Goal: Information Seeking & Learning: Compare options

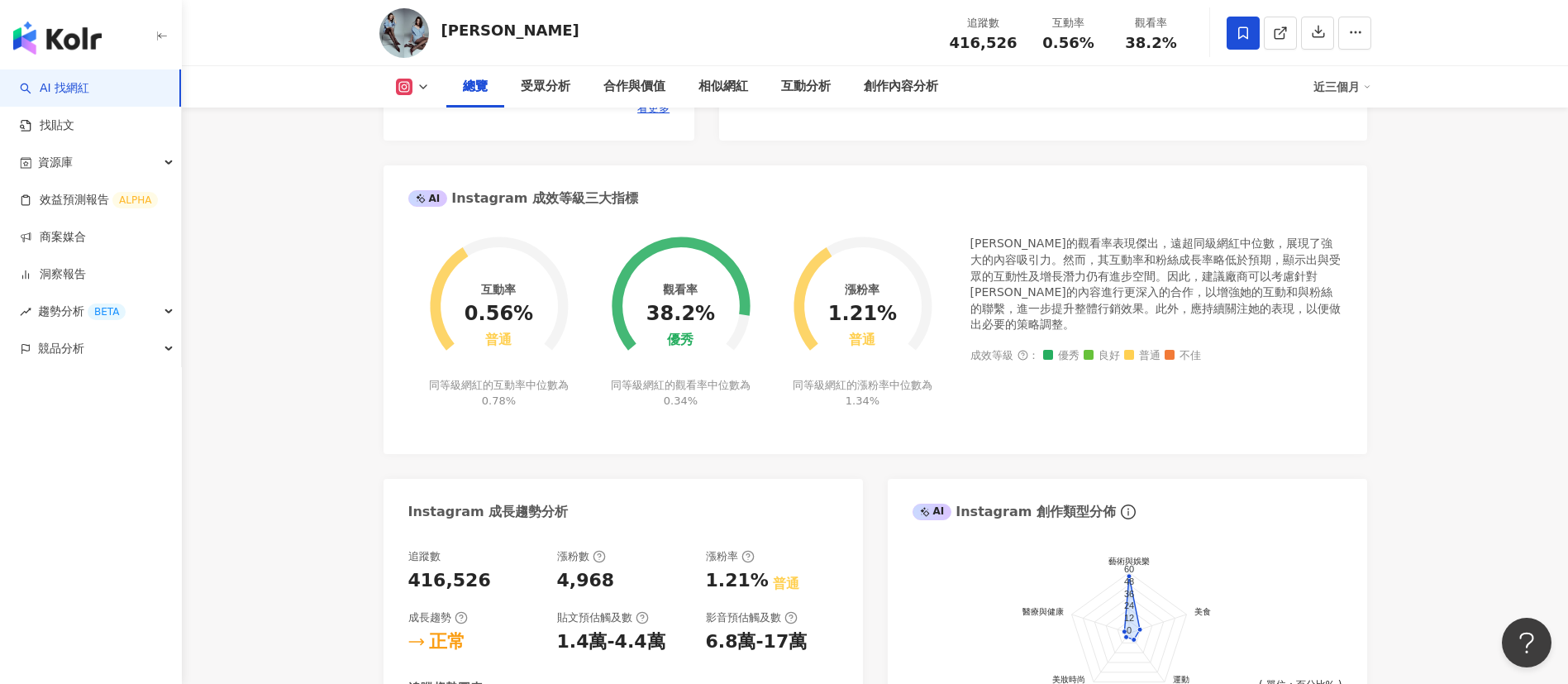
scroll to position [930, 0]
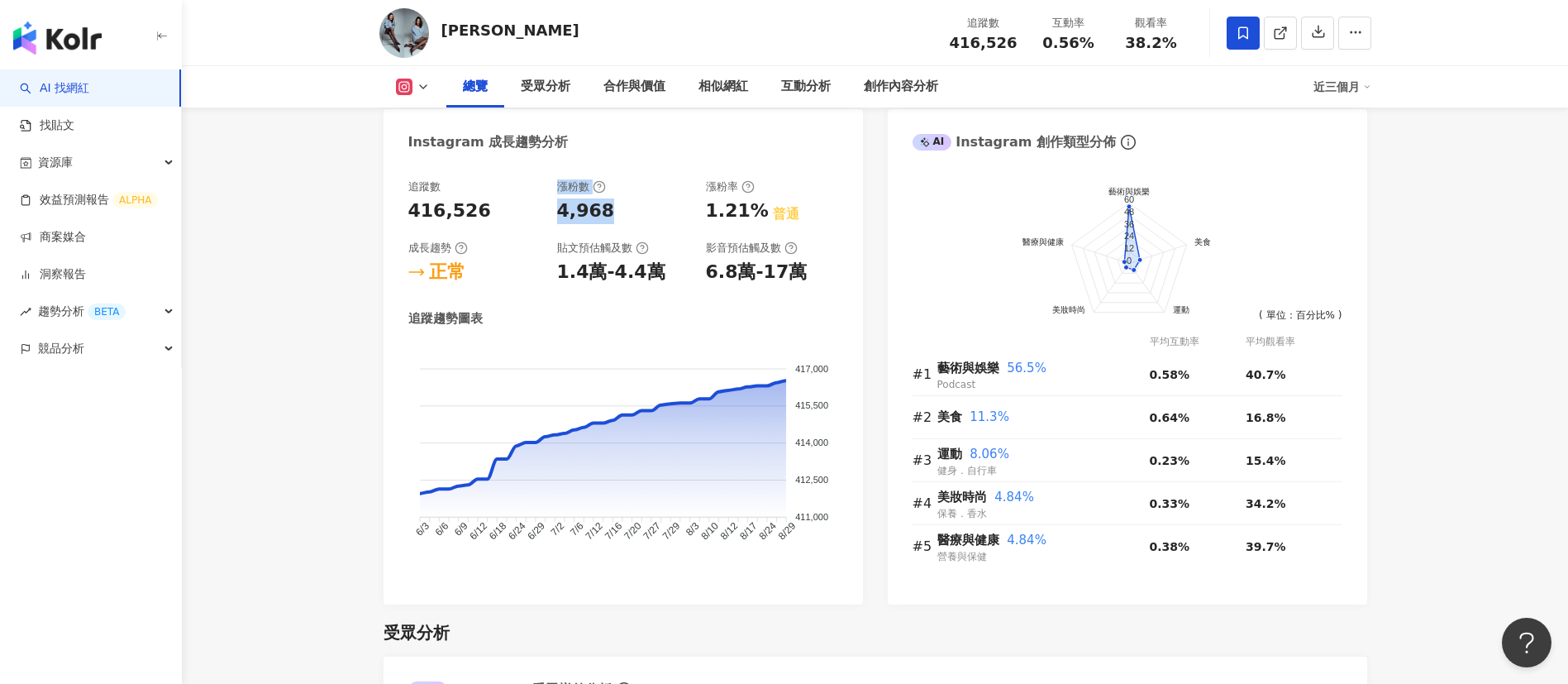
drag, startPoint x: 603, startPoint y: 226, endPoint x: 543, endPoint y: 221, distance: 60.2
click at [543, 221] on div "追蹤數 416,526 漲粉數 4,968 漲粉率 1.21% 普通 成長趨勢 正常 貼文預估觸及數 1.4萬-4.4萬 影音預估觸及數 6.8萬-17萬" at bounding box center [622, 232] width 430 height 106
click at [667, 253] on div "追蹤數 416,526 漲粉數 4,968 漲粉率 1.21% 普通 成長趨勢 正常 貼文預估觸及數 1.4萬-4.4萬 影音預估觸及數 6.8萬-17萬" at bounding box center [622, 232] width 430 height 106
click at [602, 224] on div "4,968" at bounding box center [586, 211] width 58 height 25
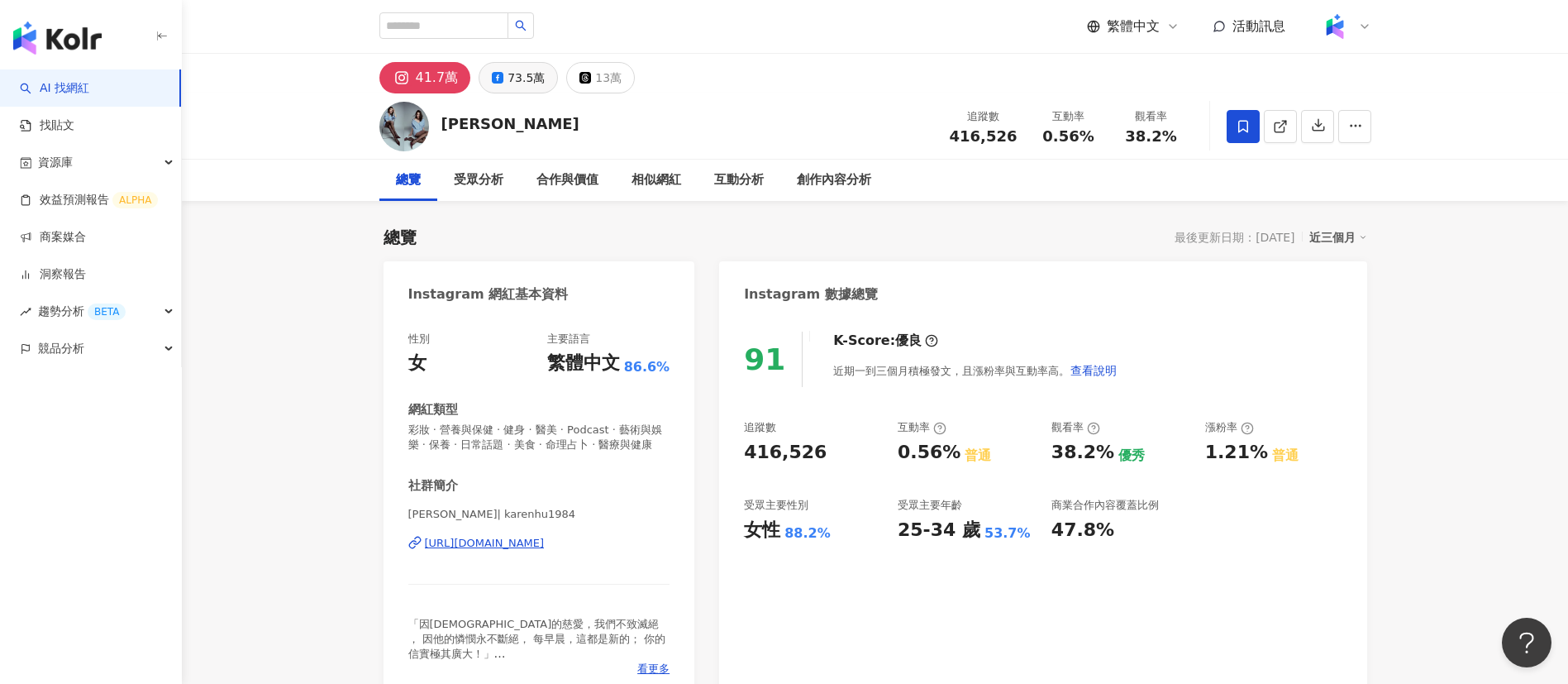
click at [518, 66] on div "73.5萬" at bounding box center [526, 78] width 37 height 24
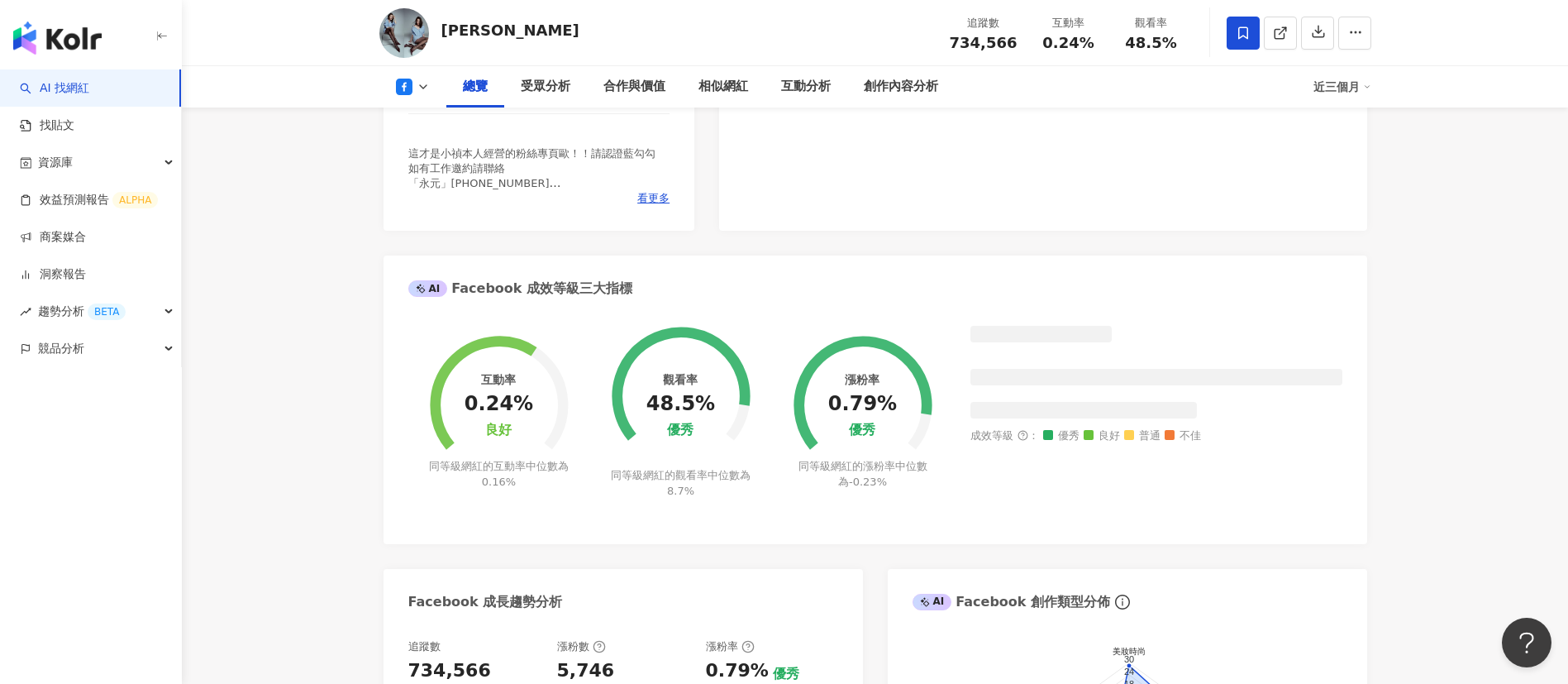
scroll to position [795, 0]
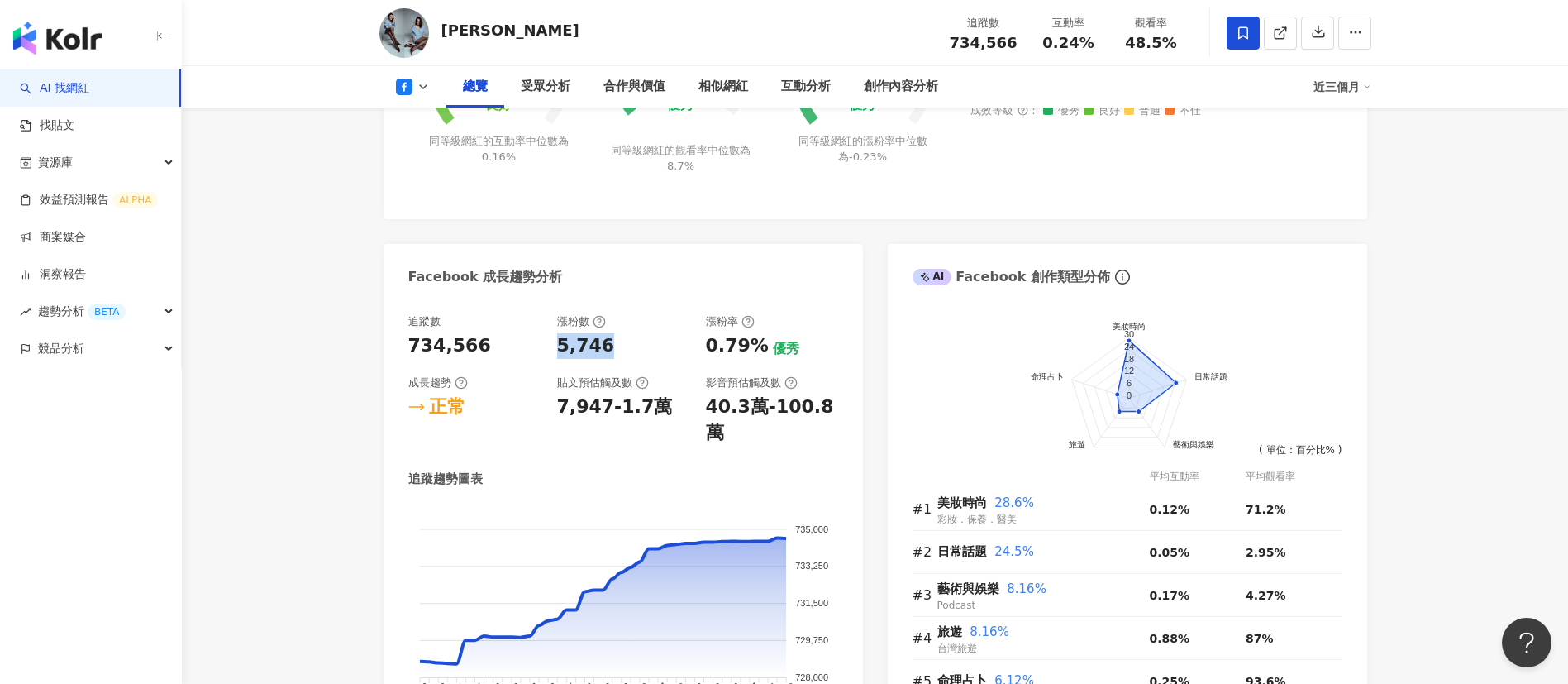
drag, startPoint x: 558, startPoint y: 359, endPoint x: 548, endPoint y: 359, distance: 10.0
click at [548, 359] on div "追蹤數 734,566 漲粉數 5,746 漲粉率 0.79% 優秀 成長趨勢 正常 貼文預估觸及數 7,947-1.7萬 影音預估觸及數 40.3萬-100…" at bounding box center [622, 379] width 430 height 131
copy div "漲粉數 5,746"
click at [560, 347] on div "漲粉數 5,746" at bounding box center [623, 336] width 132 height 44
drag, startPoint x: 557, startPoint y: 367, endPoint x: 617, endPoint y: 373, distance: 60.3
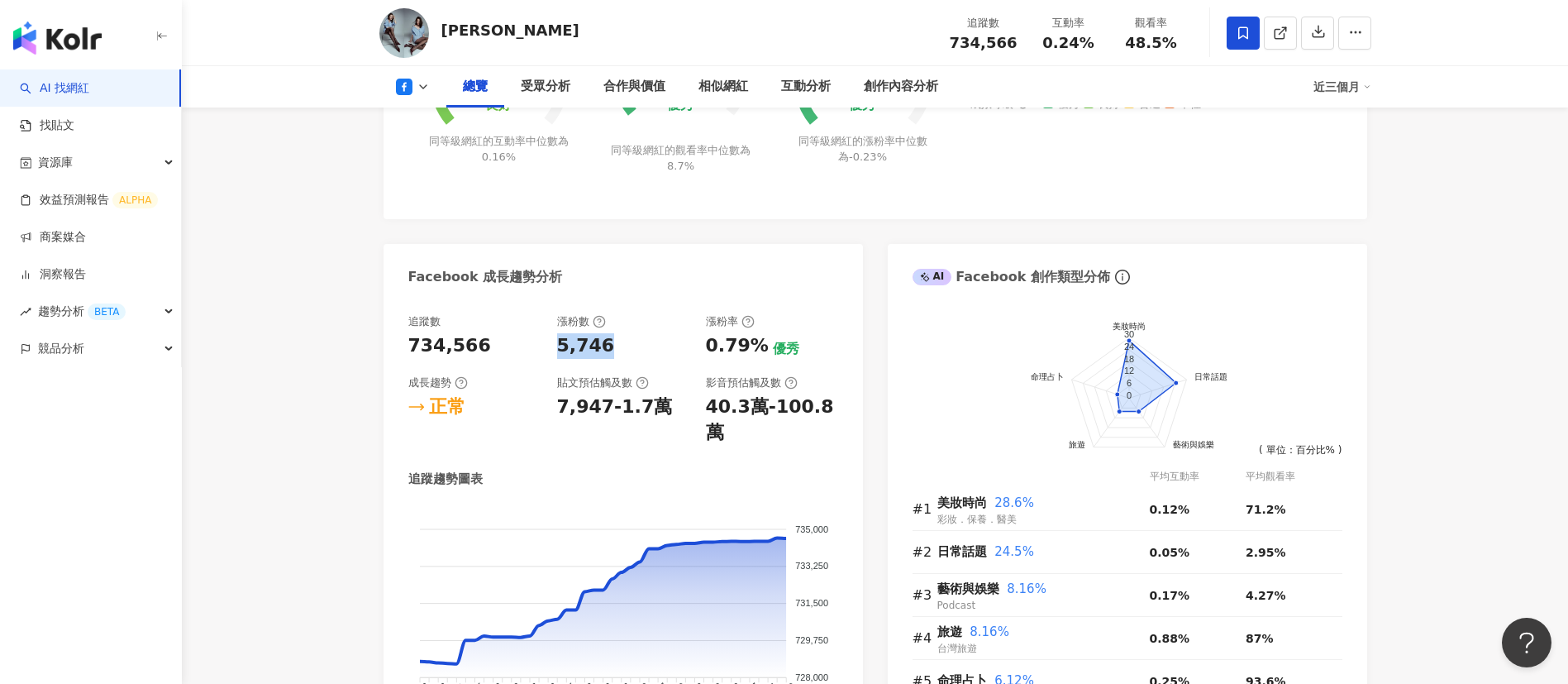
click at [617, 359] on div "5,746" at bounding box center [623, 346] width 132 height 25
copy div "5,746"
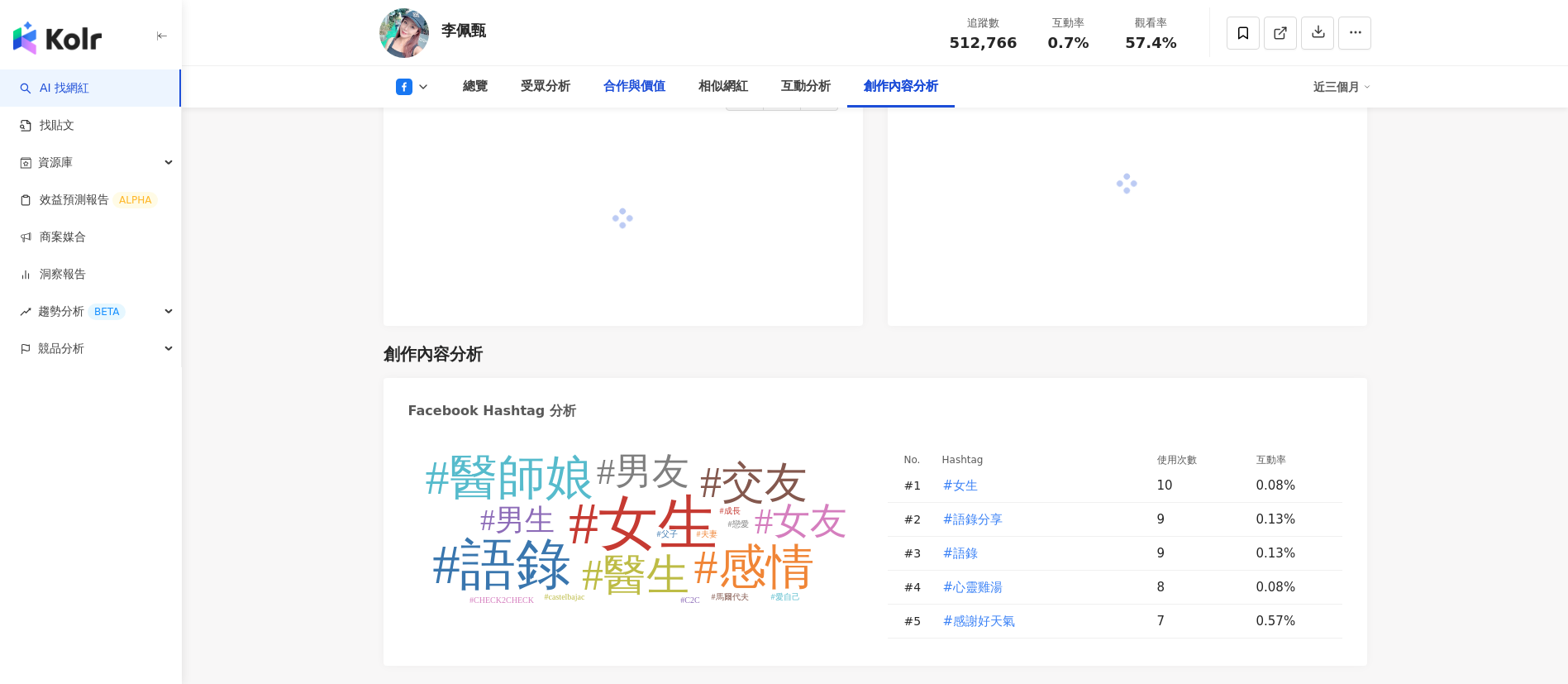
scroll to position [3899, 0]
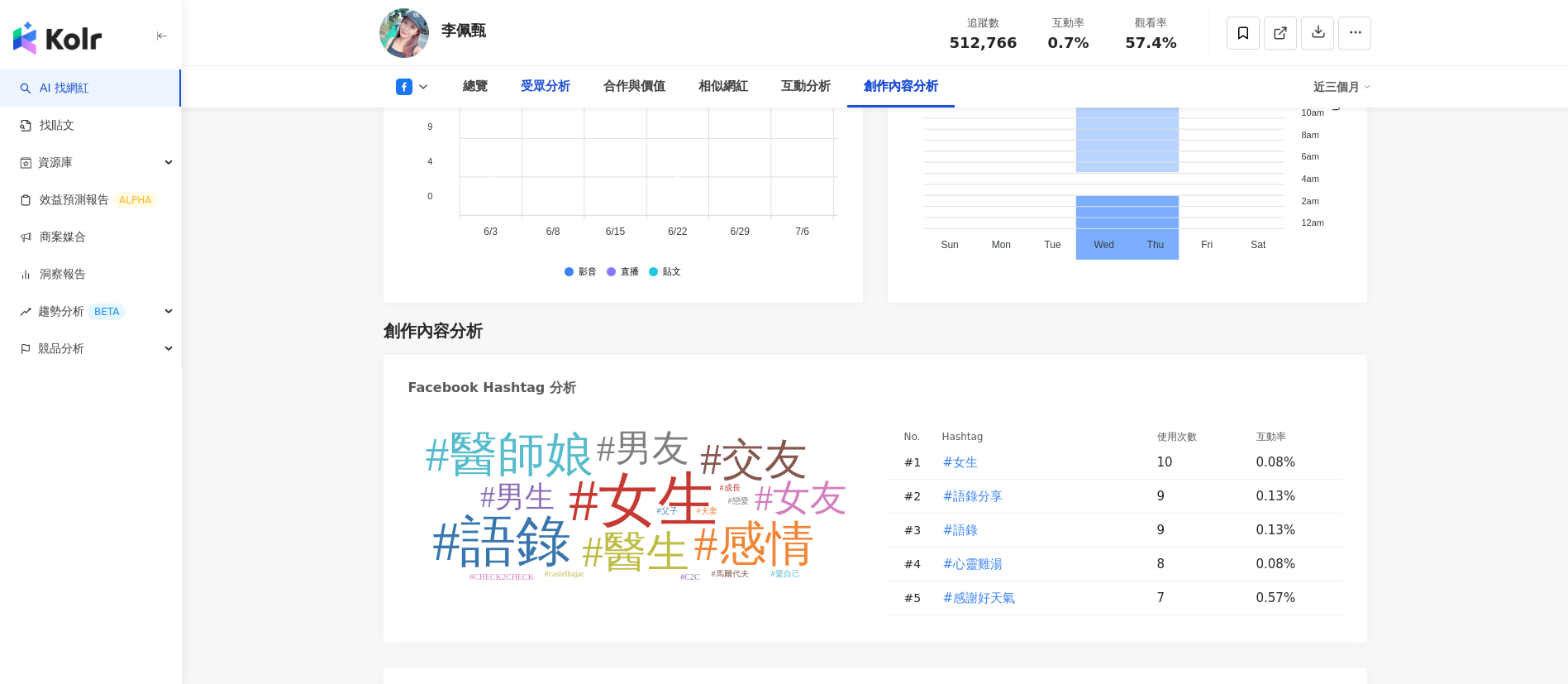
click at [546, 87] on div "受眾分析" at bounding box center [546, 87] width 50 height 20
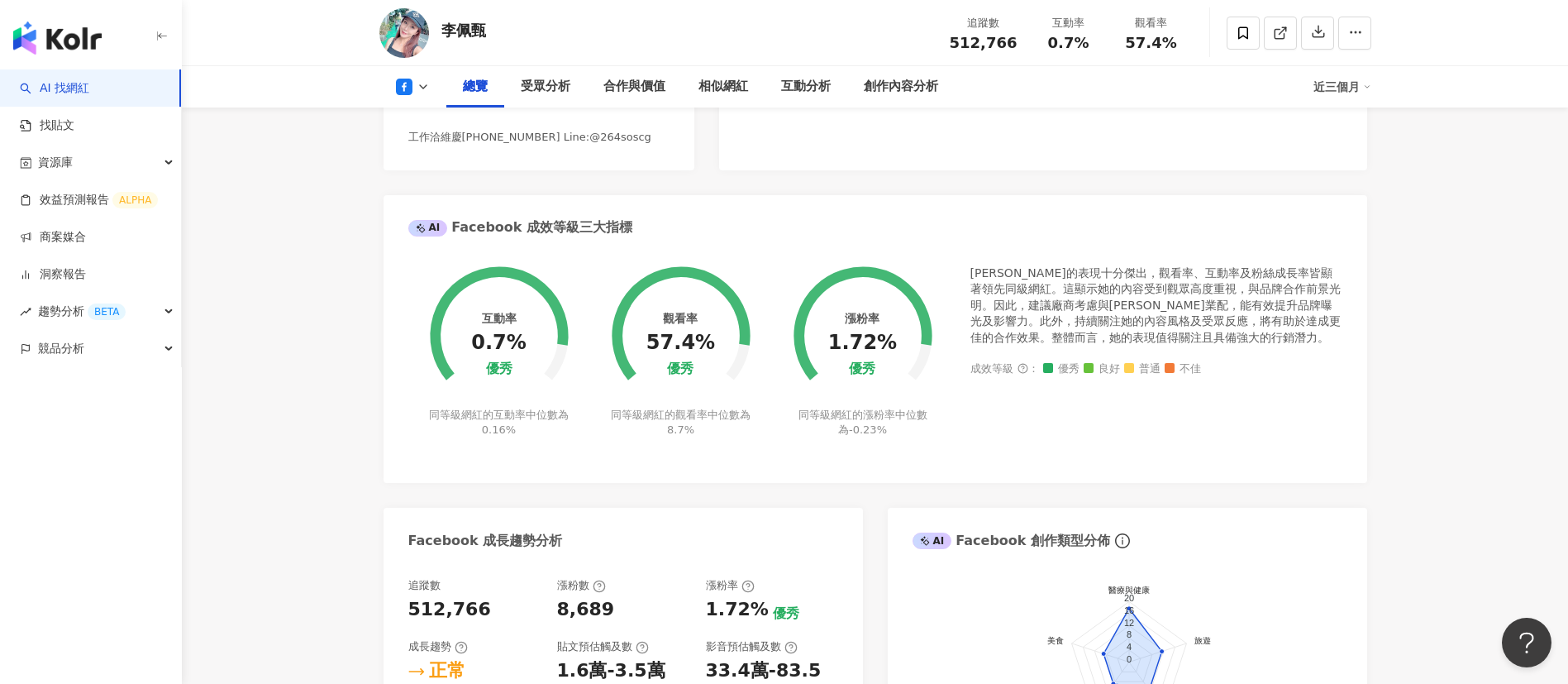
scroll to position [472, 0]
drag, startPoint x: 603, startPoint y: 627, endPoint x: 559, endPoint y: 627, distance: 44.0
click at [559, 622] on div "8,689" at bounding box center [586, 609] width 58 height 25
copy div "8,689"
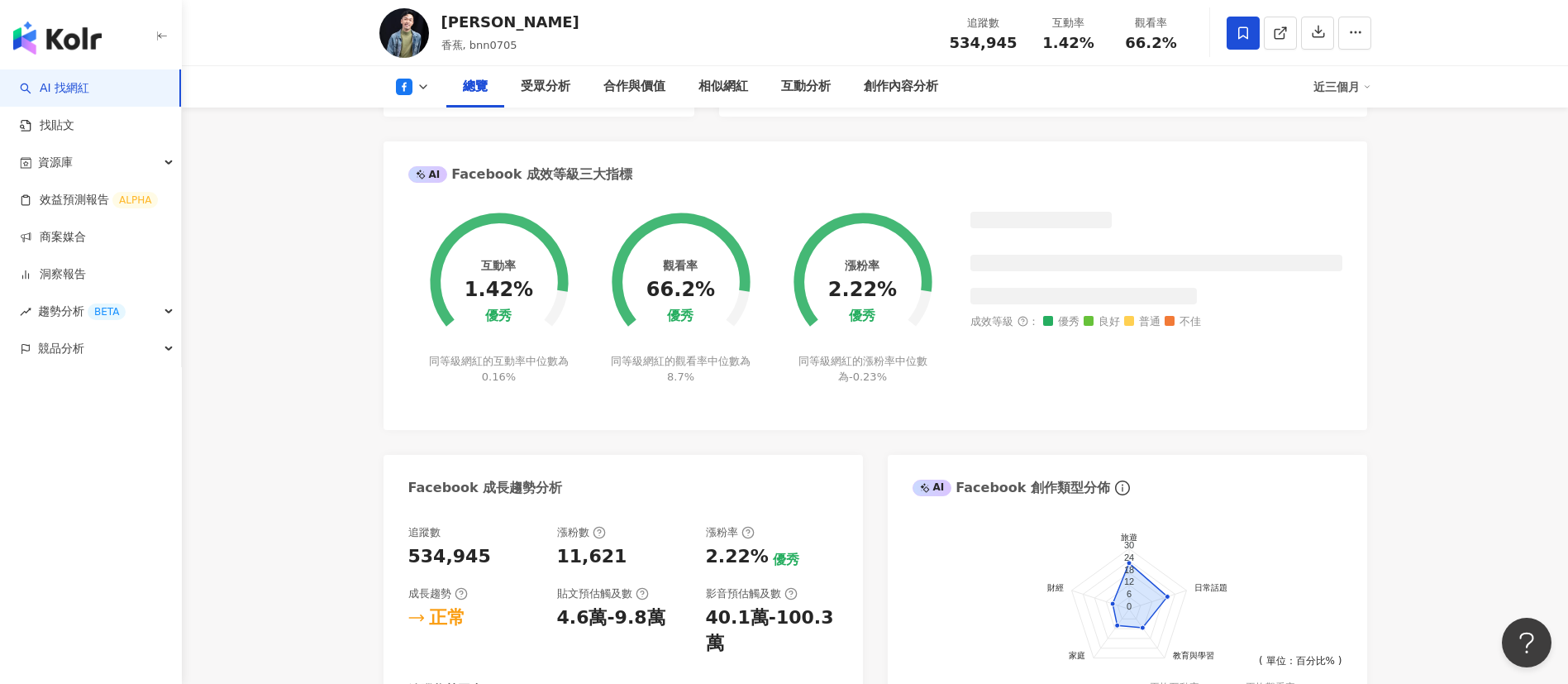
scroll to position [858, 0]
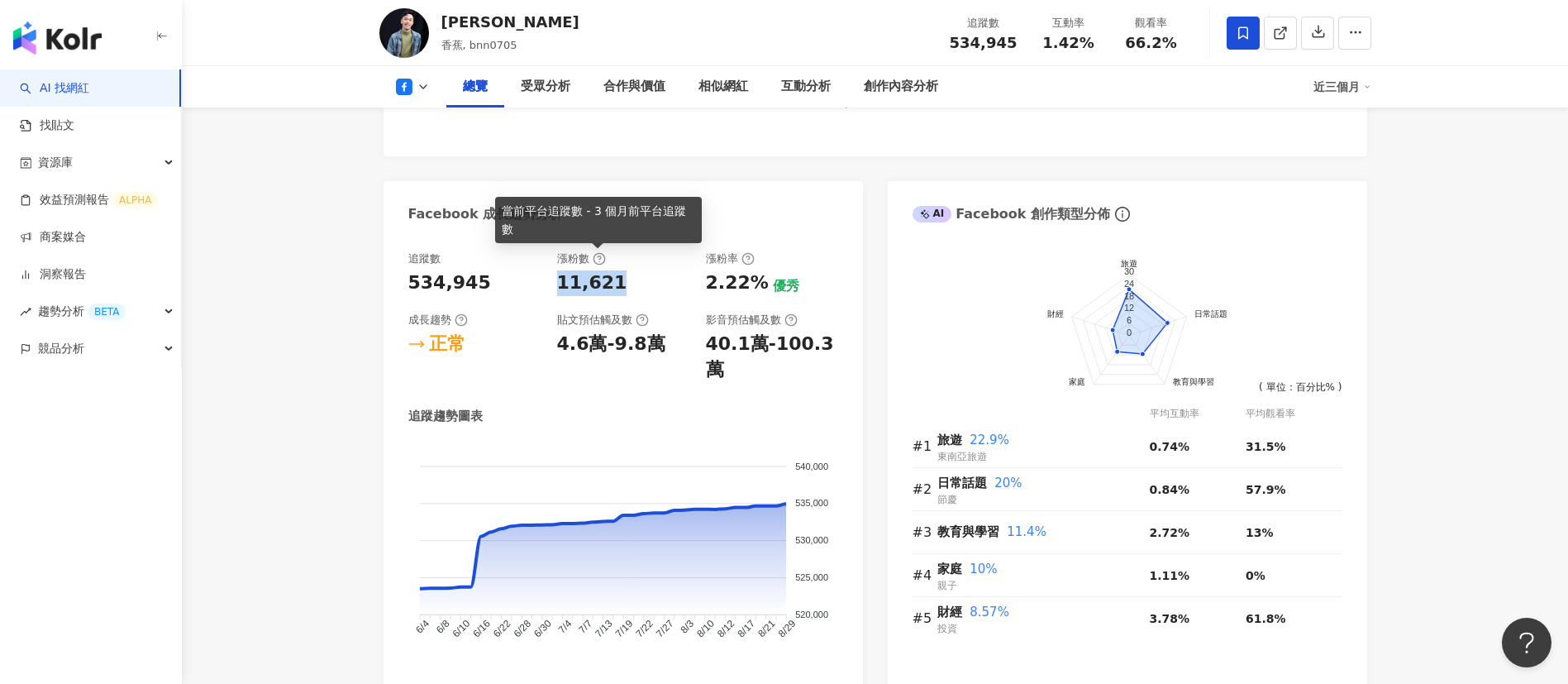
drag, startPoint x: 614, startPoint y: 286, endPoint x: 549, endPoint y: 283, distance: 65.1
click at [549, 283] on div "追蹤數 534,945 漲粉數 11,621 漲粉率 2.22% 優秀 成長趨勢 正常 貼文預估觸及數 4.6萬-9.8萬 影音預估觸及數 40.1萬-100…" at bounding box center [622, 317] width 430 height 131
copy div "11,621"
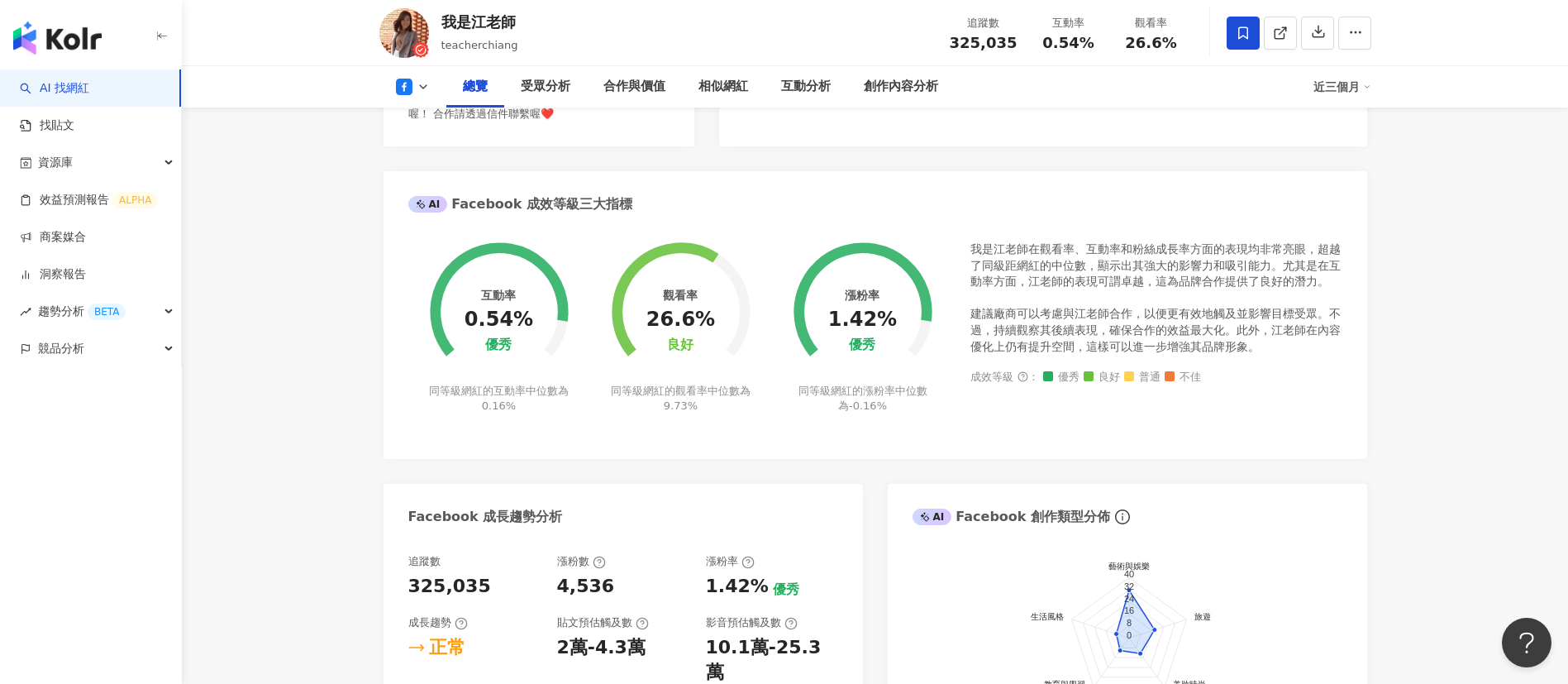
scroll to position [641, 0]
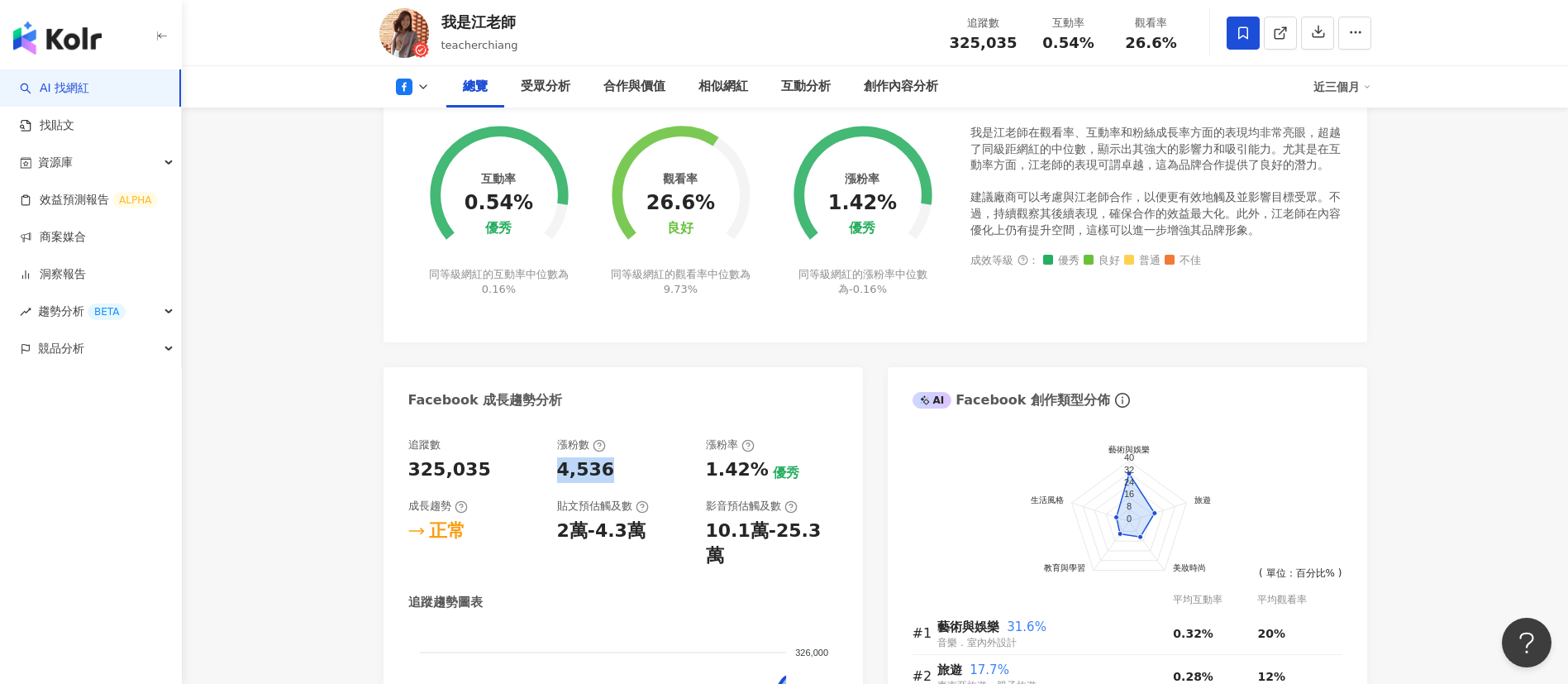
drag, startPoint x: 558, startPoint y: 467, endPoint x: 603, endPoint y: 469, distance: 45.0
click at [603, 469] on div "4,536" at bounding box center [586, 470] width 58 height 25
copy div "4,536"
click at [419, 81] on icon at bounding box center [423, 87] width 14 height 14
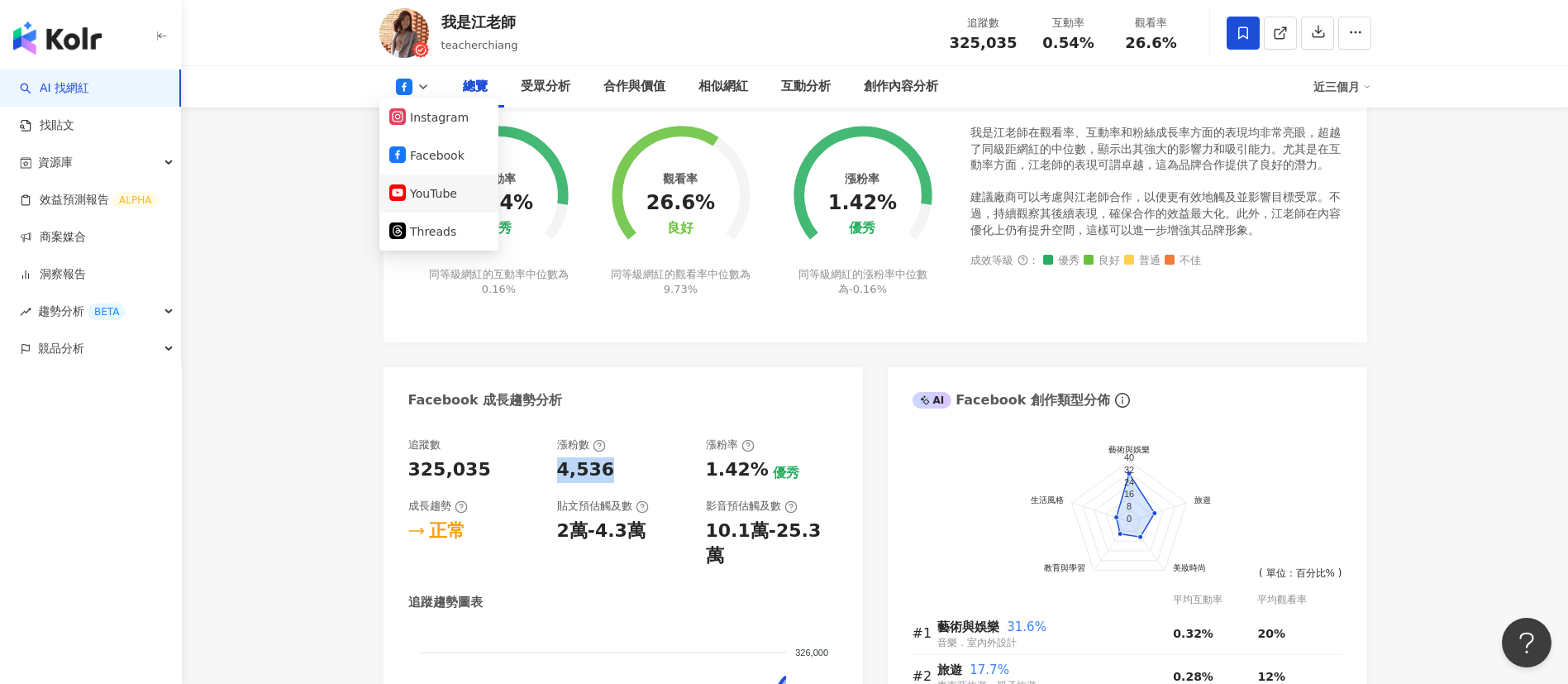
click at [443, 196] on button "YouTube" at bounding box center [439, 194] width 100 height 24
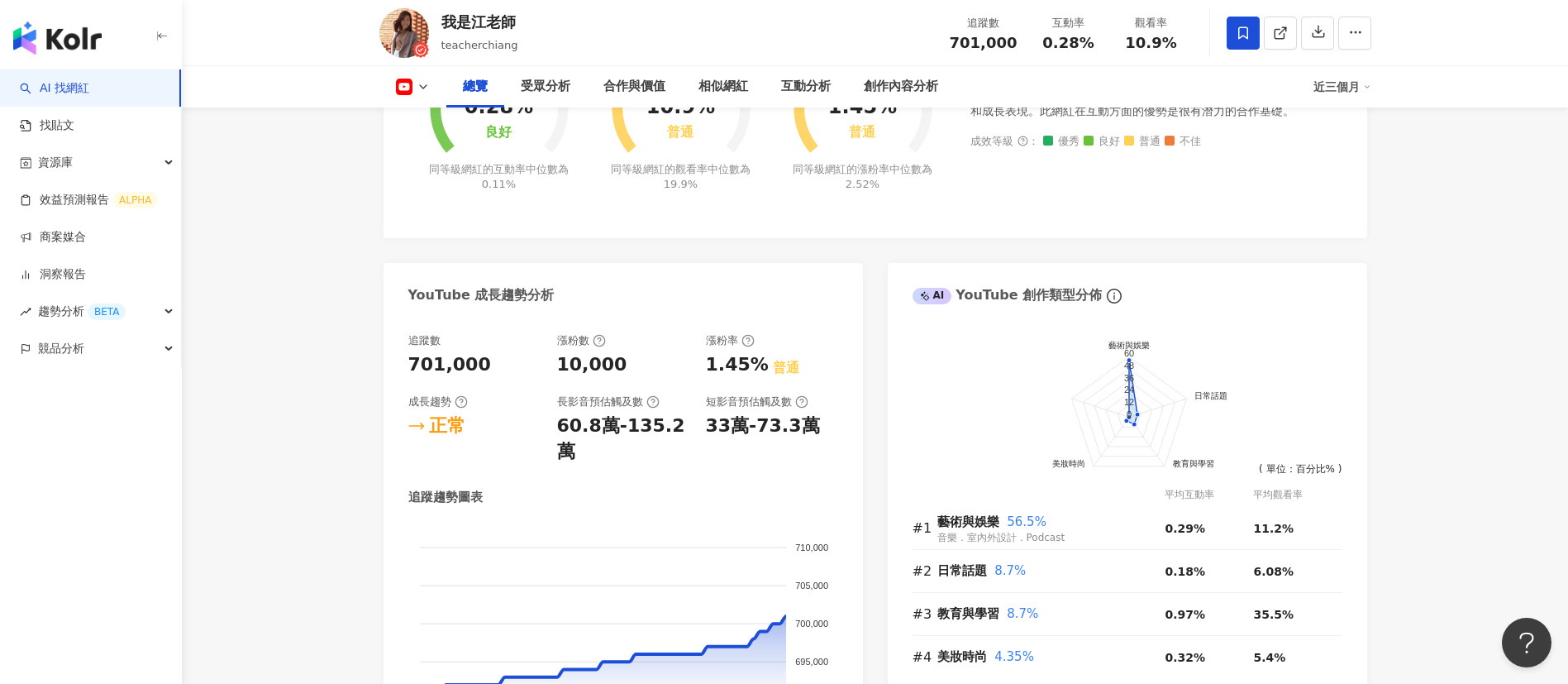
scroll to position [742, 0]
drag, startPoint x: 617, startPoint y: 371, endPoint x: 550, endPoint y: 364, distance: 67.4
click at [550, 364] on div "追蹤數 701,000 漲粉數 10,000 漲粉率 1.45% 普通 成長趨勢 正常 長影音預估觸及數 60.8萬-135.2萬 短影音預估觸及數 33萬-…" at bounding box center [622, 400] width 430 height 131
copy div "10,000"
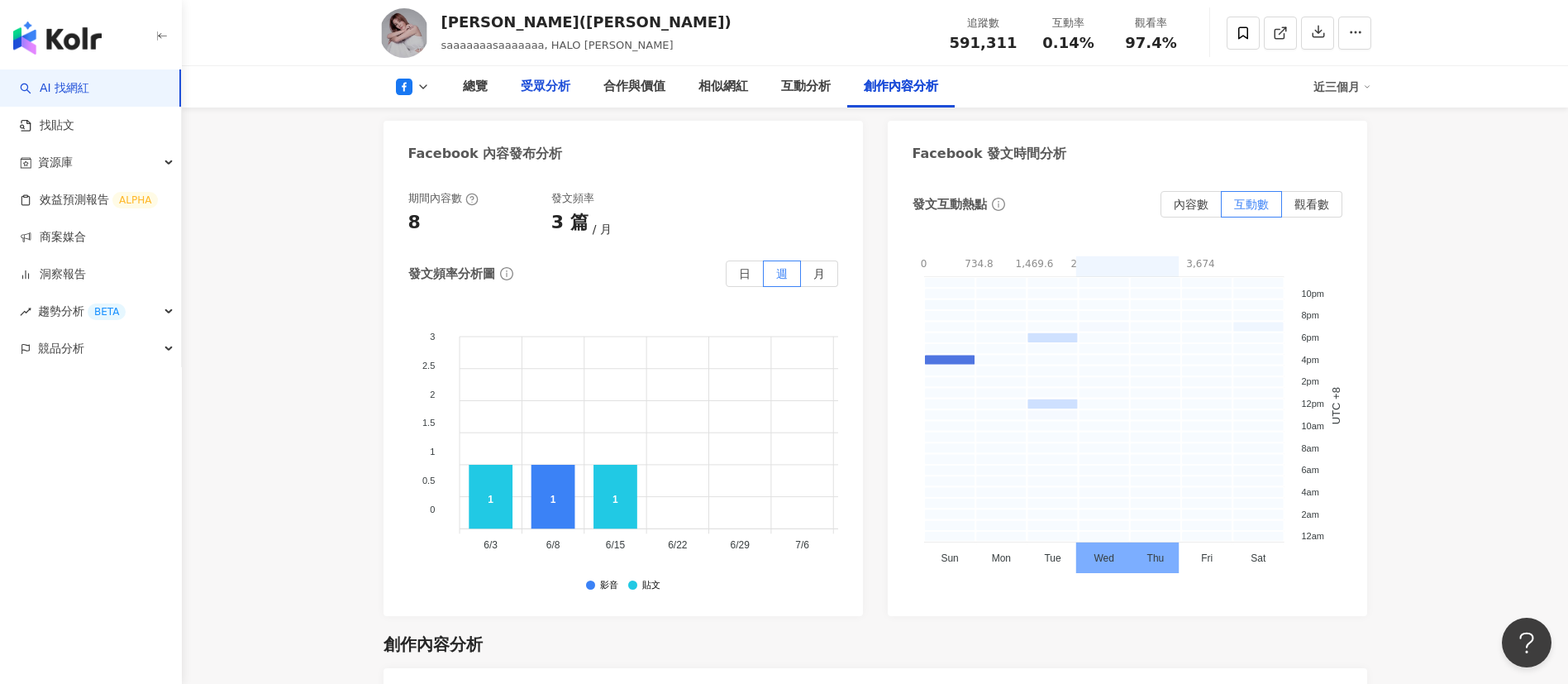
scroll to position [4247, 0]
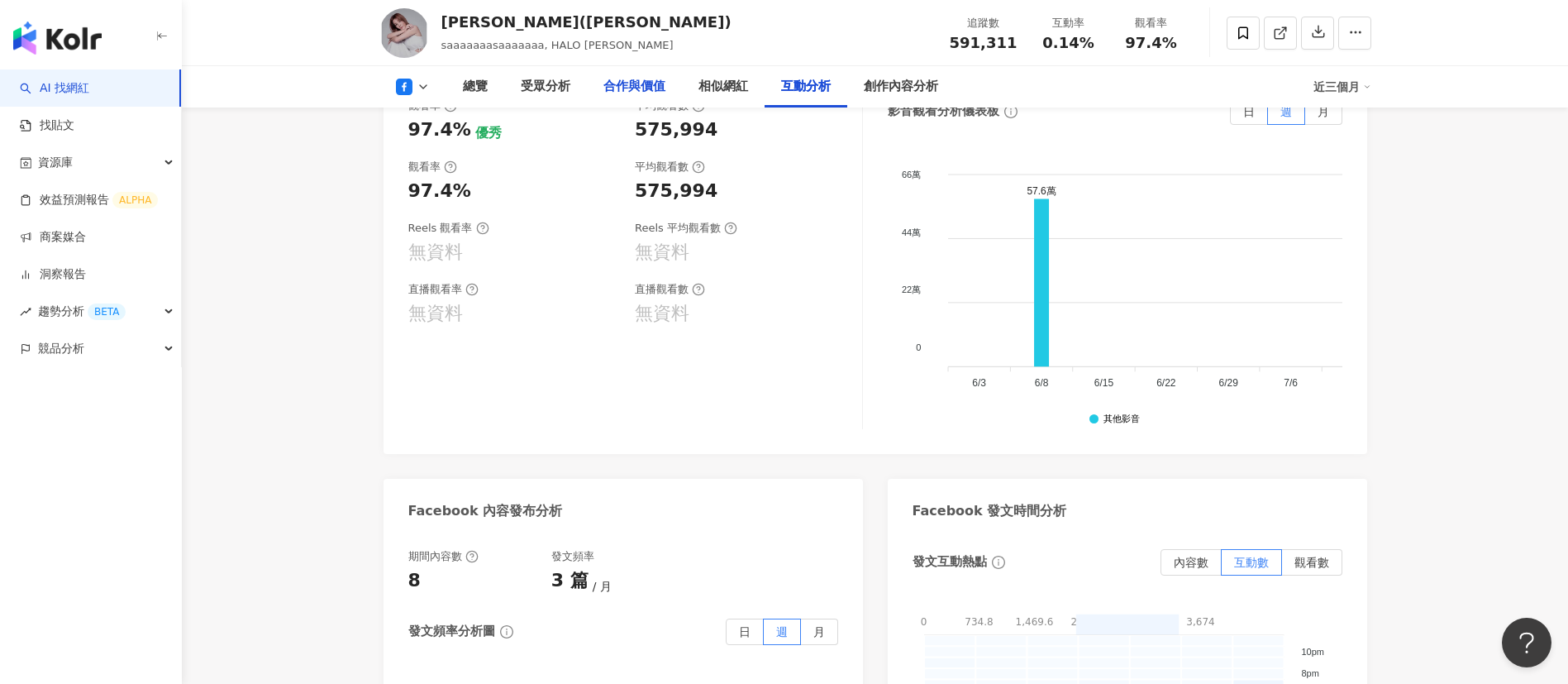
click at [652, 80] on div "合作與價值" at bounding box center [634, 87] width 62 height 20
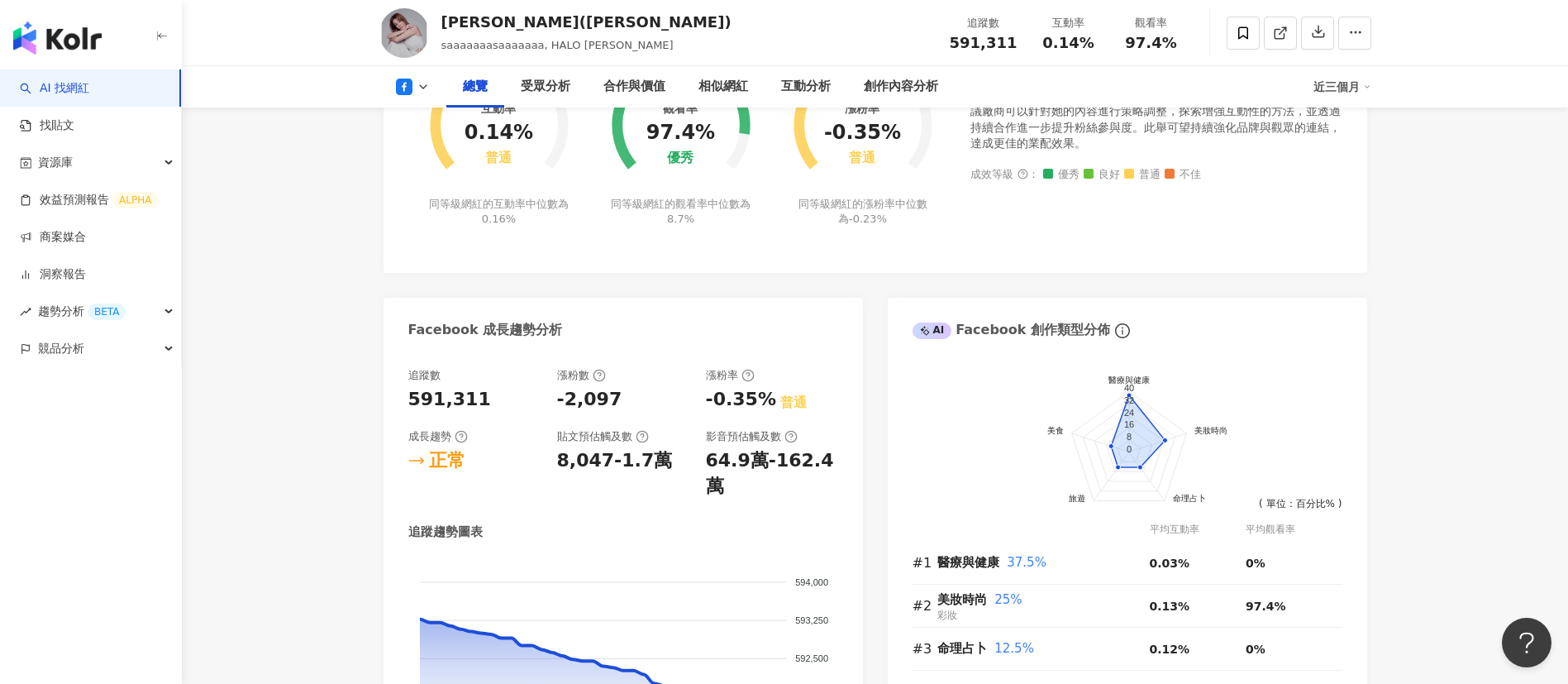
scroll to position [728, 0]
click at [1045, 86] on div "近三個月" at bounding box center [1343, 86] width 58 height 26
click at [1045, 166] on link "近六個月" at bounding box center [1349, 157] width 46 height 18
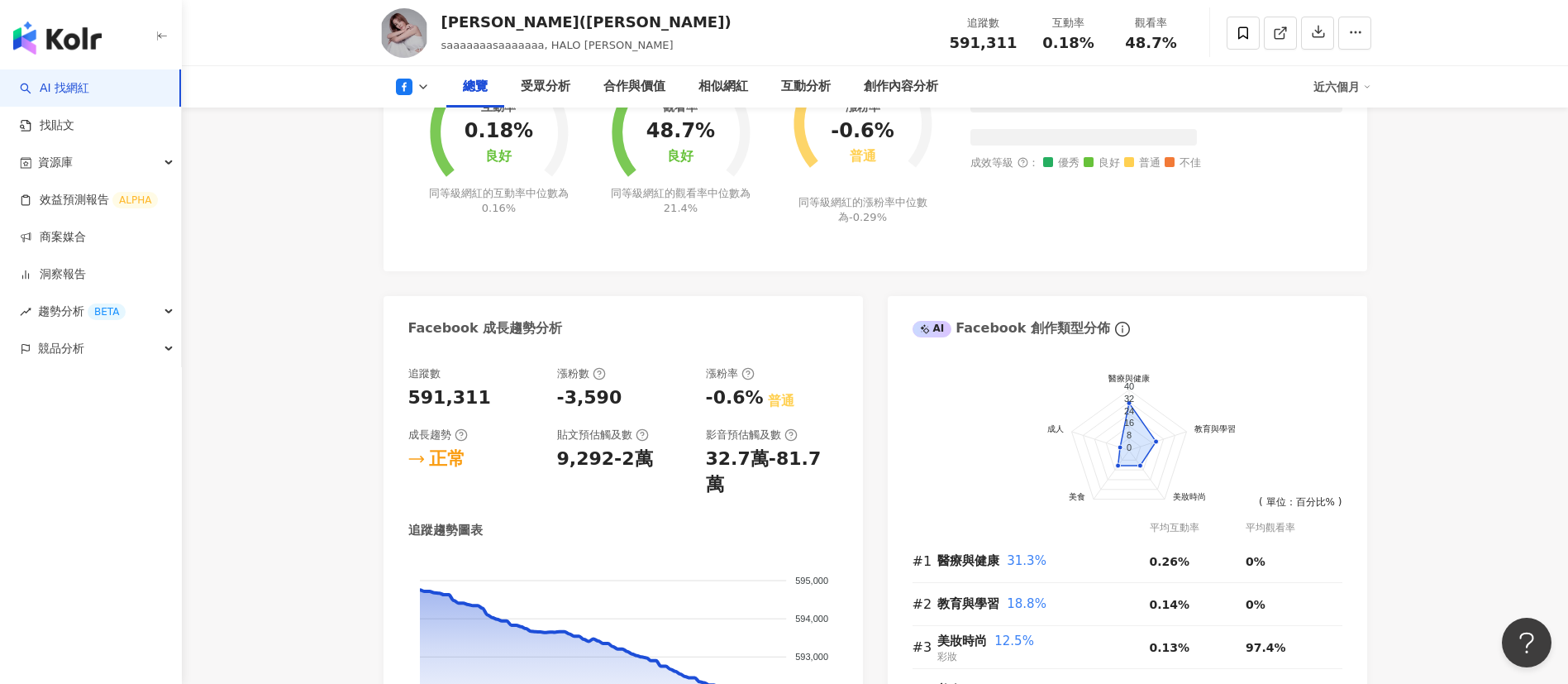
click at [1045, 85] on div "近六個月" at bounding box center [1343, 86] width 58 height 26
click at [1045, 116] on link "近三個月" at bounding box center [1349, 123] width 46 height 18
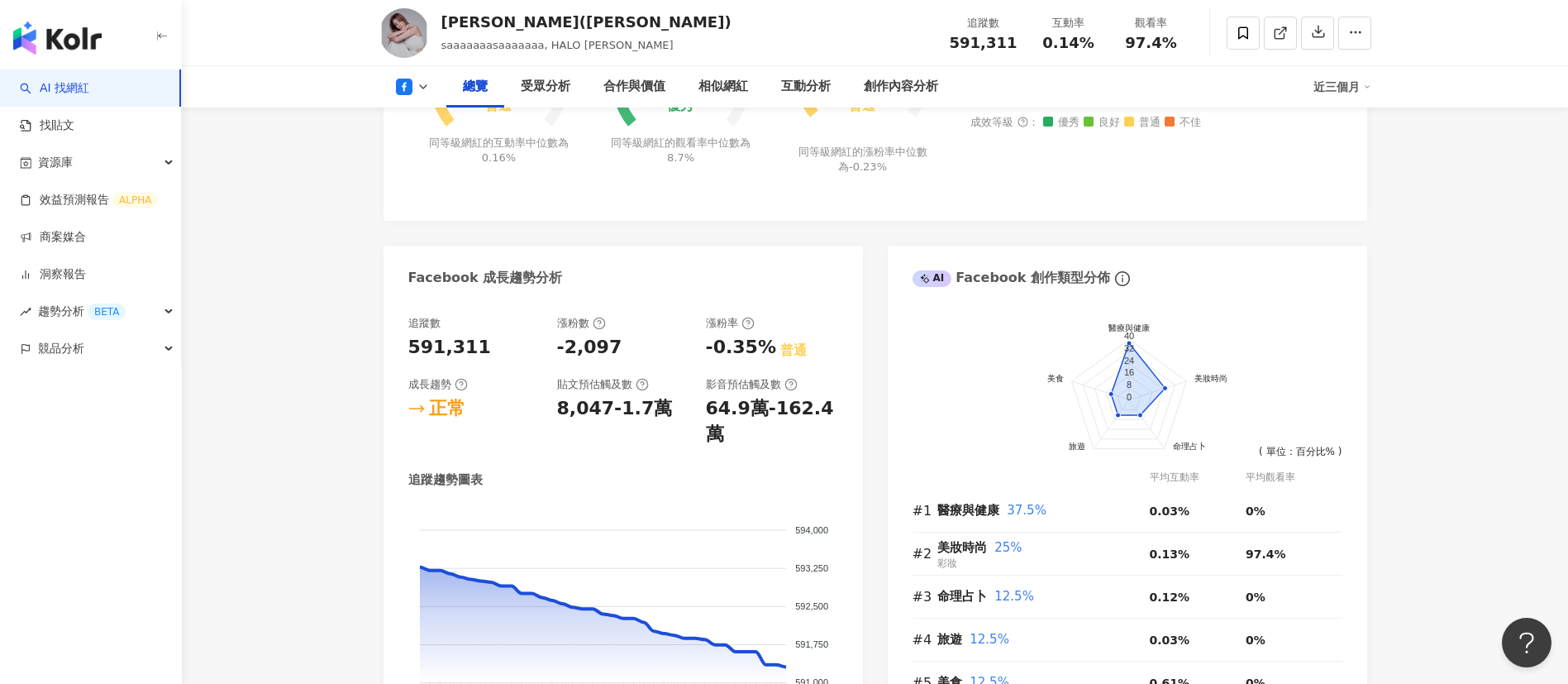
scroll to position [780, 0]
drag, startPoint x: 613, startPoint y: 353, endPoint x: 557, endPoint y: 353, distance: 56.0
click at [557, 353] on div "-2,097" at bounding box center [623, 346] width 132 height 25
copy div "-2,097"
click at [710, 211] on div "互動率 0.14% 普通 同等級網紅的互動率中位數為 0.16% 觀看率 97.4% 優秀 同等級網紅的觀看率中位數為 8.7% 漲粉率 -0.35% 普通 …" at bounding box center [875, 101] width 984 height 234
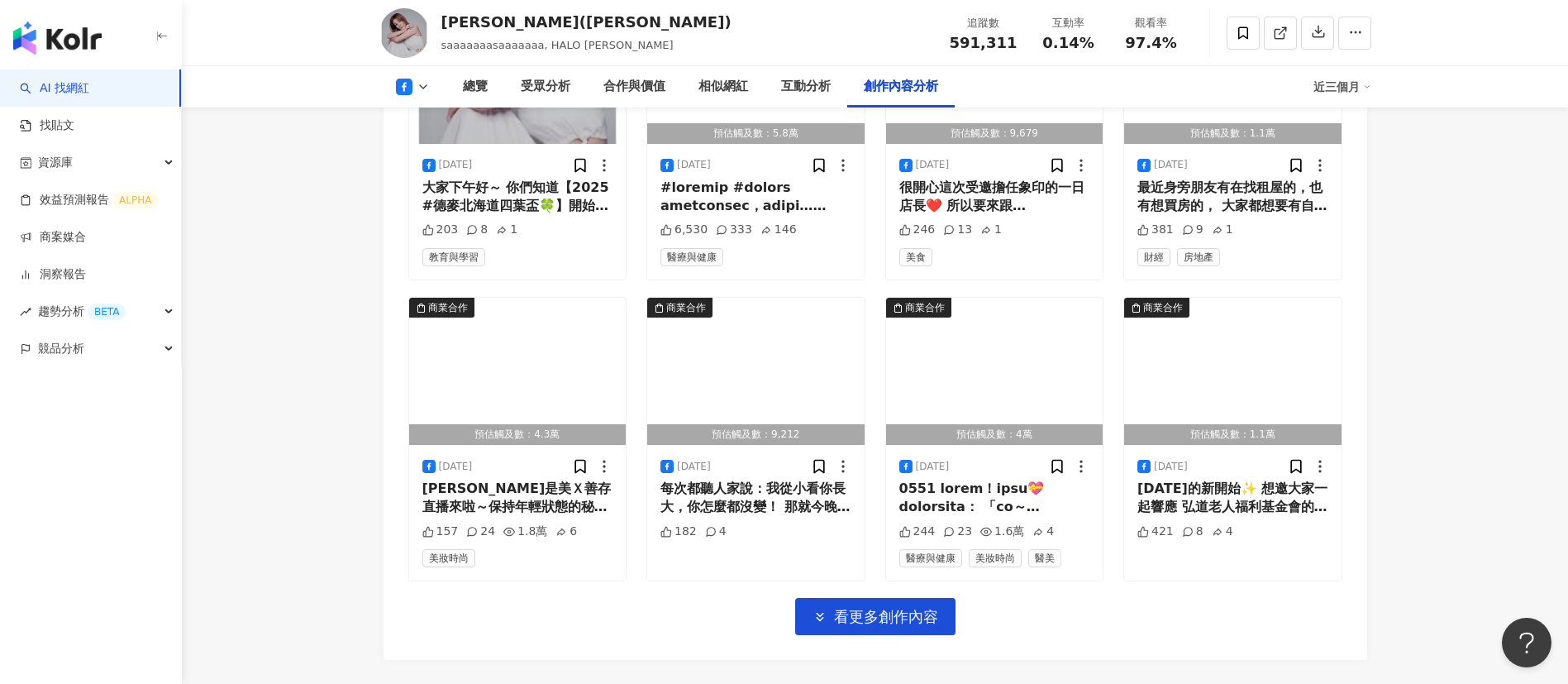
scroll to position [5092, 0]
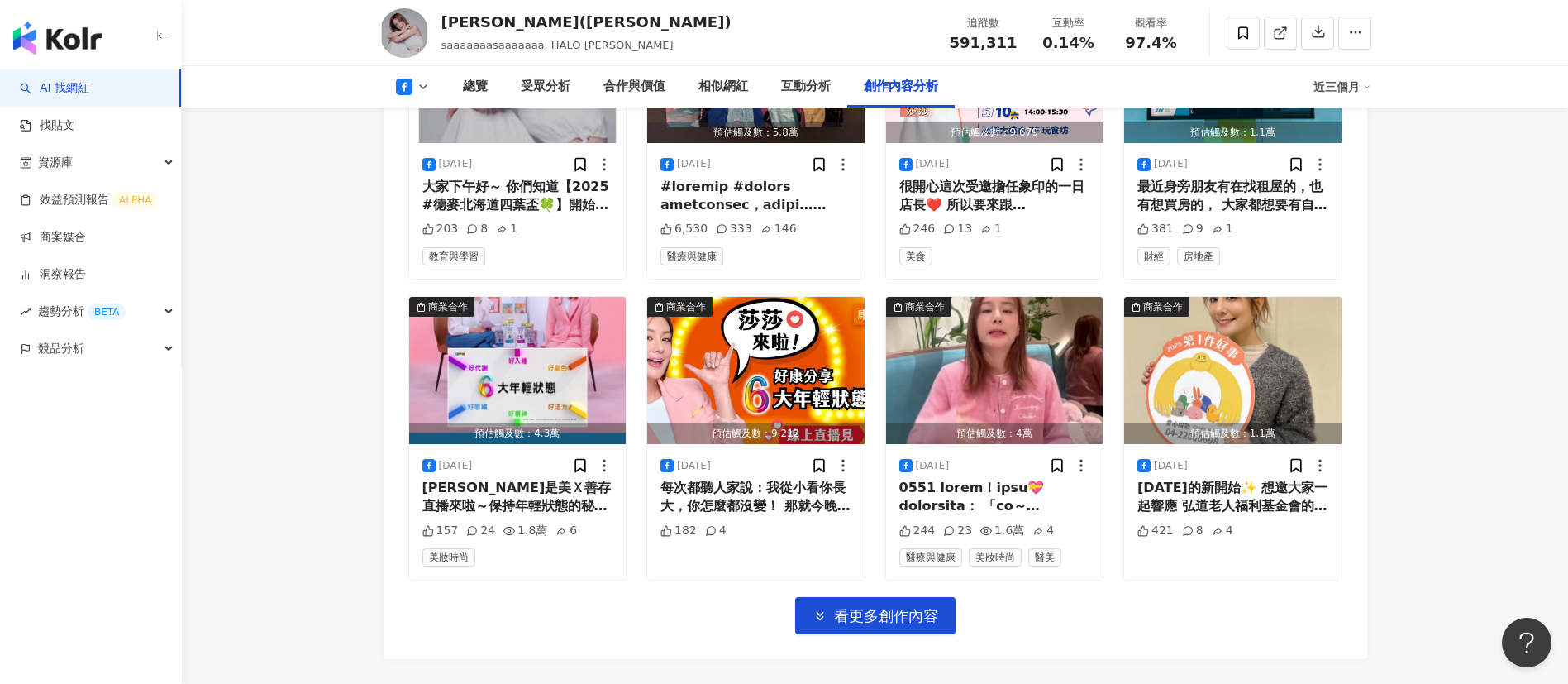
click at [429, 76] on div "總覽 受眾分析 合作與價值 相似網紅 互動分析 創作內容分析 近三個月" at bounding box center [875, 87] width 992 height 42
click at [413, 88] on button at bounding box center [413, 87] width 67 height 16
click at [421, 119] on button "Instagram" at bounding box center [439, 118] width 100 height 24
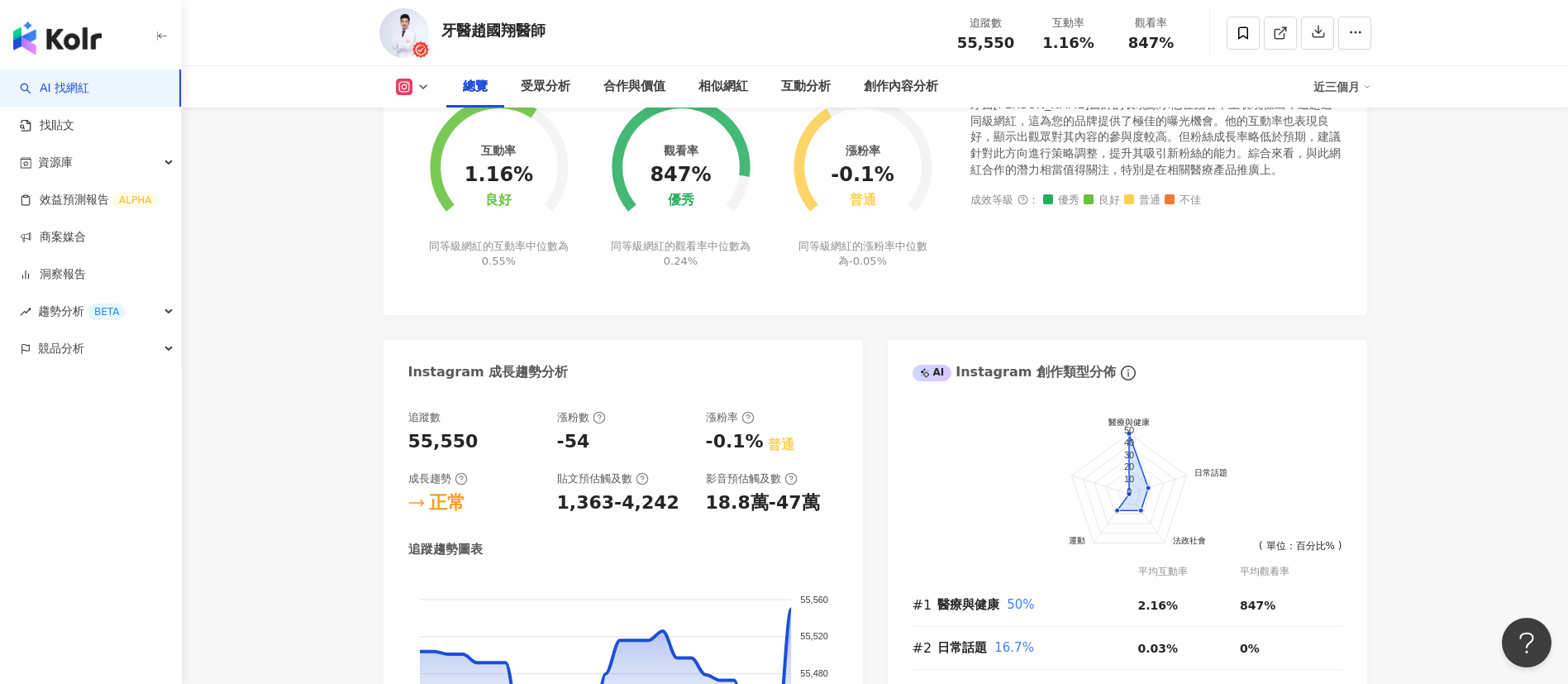
scroll to position [691, 0]
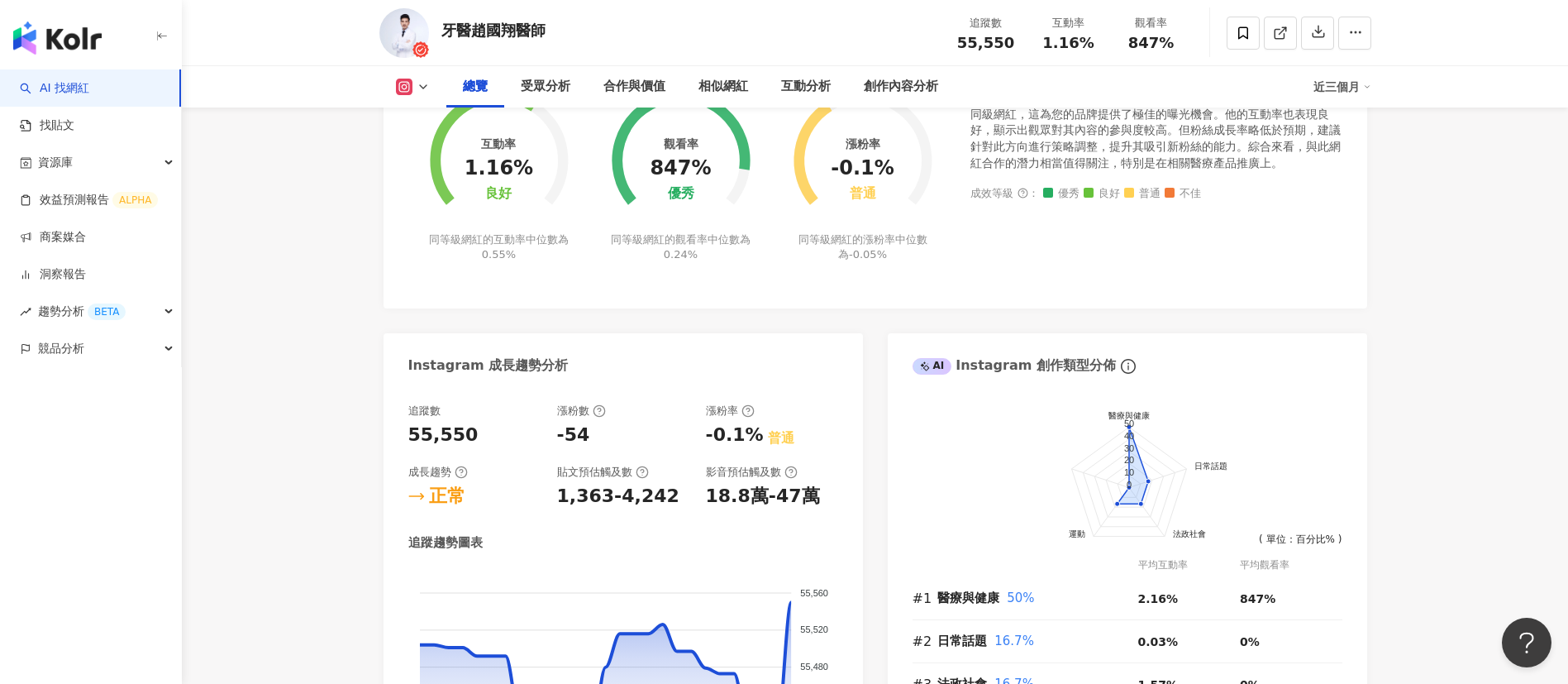
click at [1351, 87] on div "近三個月" at bounding box center [1343, 86] width 58 height 26
click at [1340, 154] on link "近六個月" at bounding box center [1349, 157] width 46 height 18
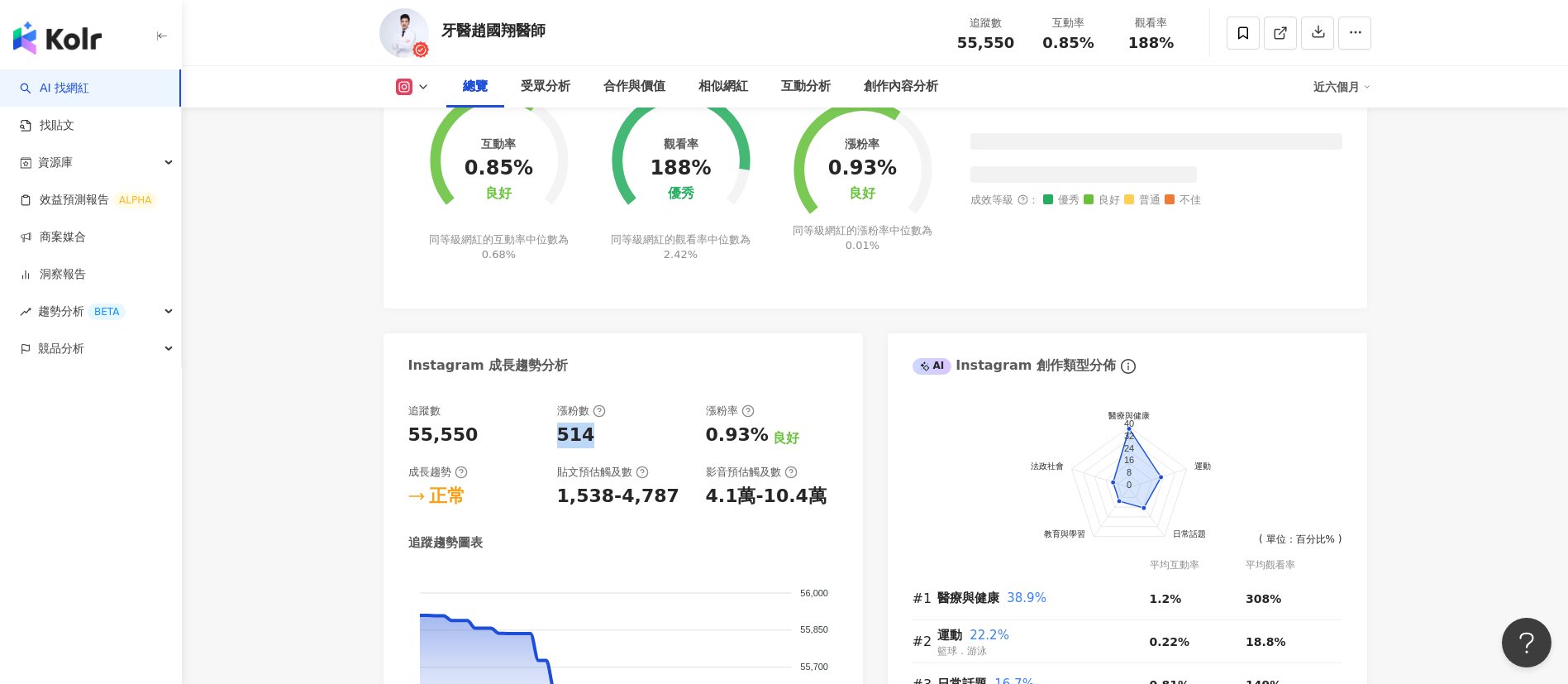
drag, startPoint x: 594, startPoint y: 433, endPoint x: 557, endPoint y: 432, distance: 37.0
click at [557, 432] on div "514" at bounding box center [623, 435] width 132 height 25
copy div "514"
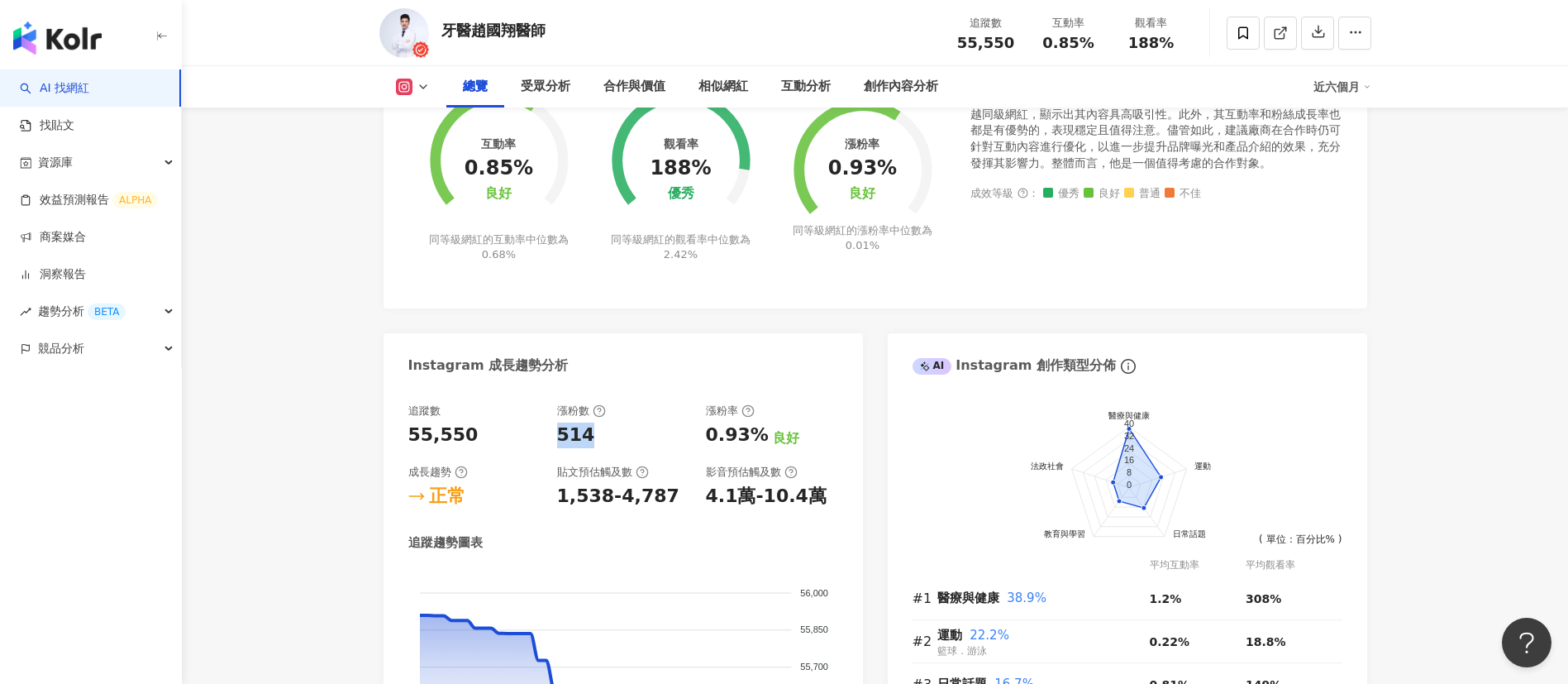
click at [405, 92] on icon at bounding box center [404, 87] width 16 height 16
click at [442, 160] on button "Facebook" at bounding box center [439, 156] width 100 height 24
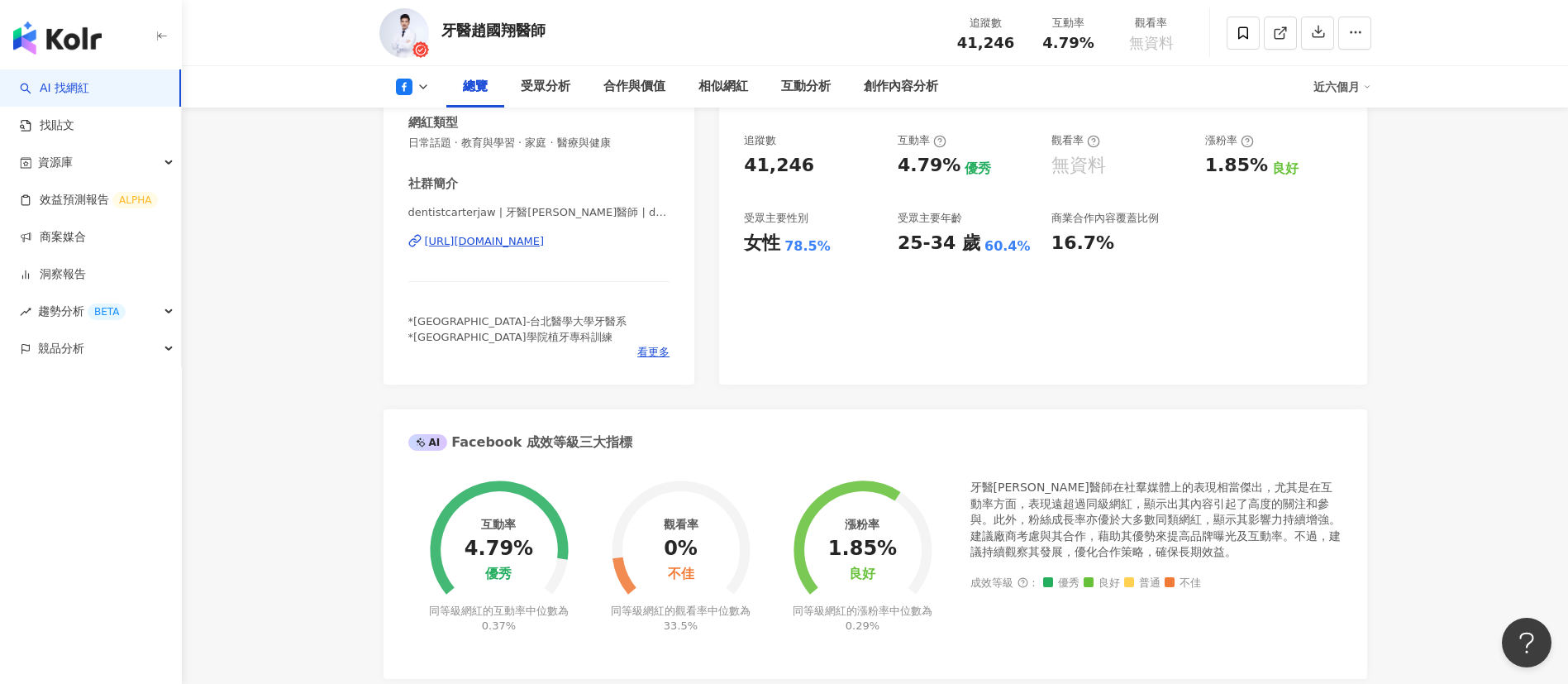
scroll to position [406, 0]
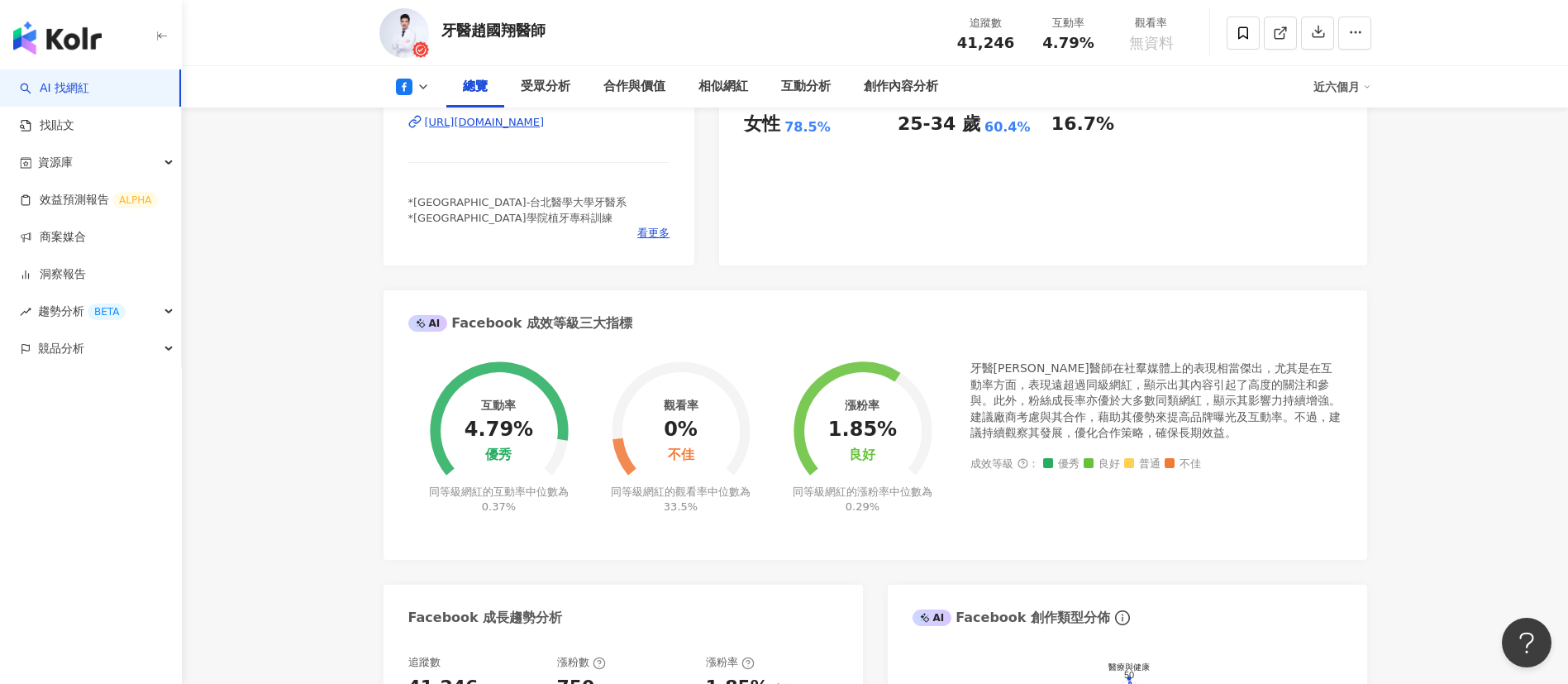
click at [1330, 81] on div "近六個月" at bounding box center [1343, 86] width 58 height 26
click at [1363, 119] on link "近三個月" at bounding box center [1349, 123] width 46 height 18
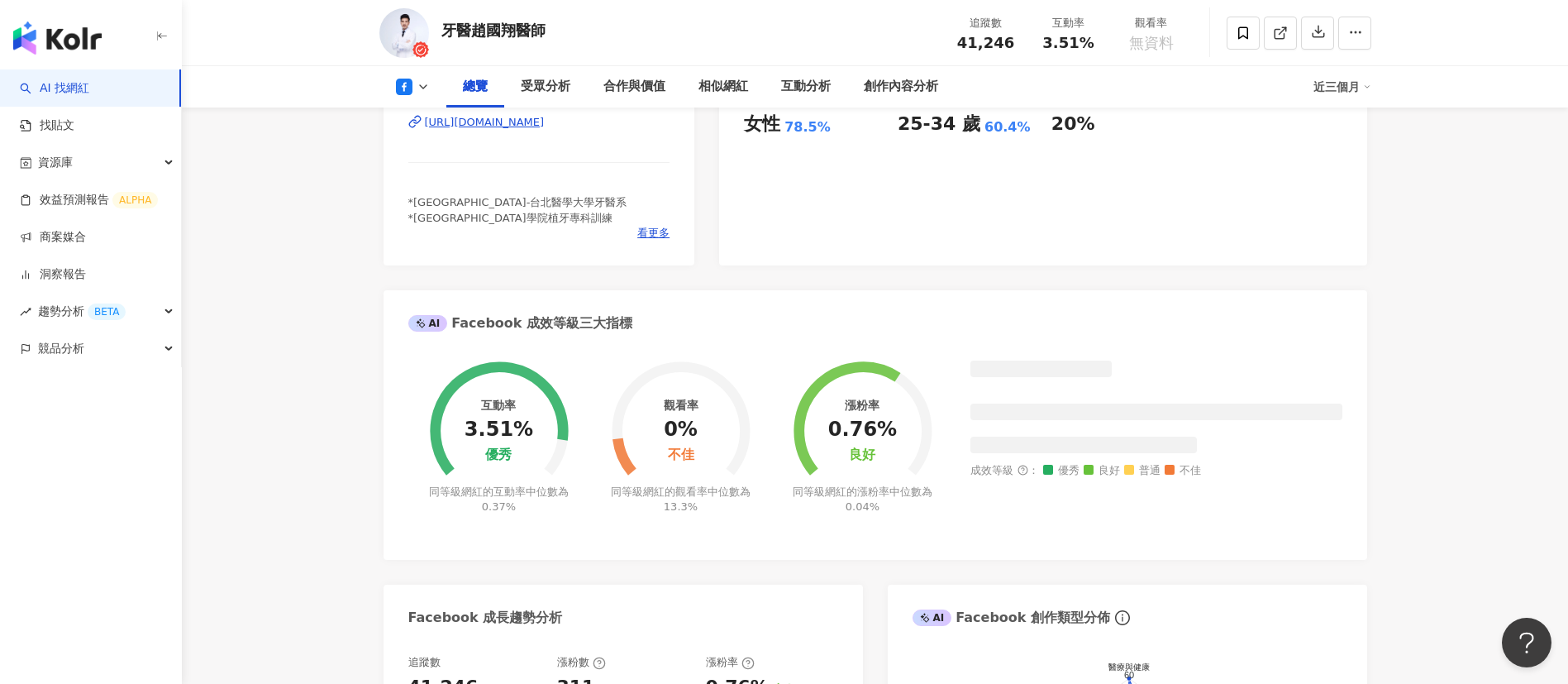
scroll to position [708, 0]
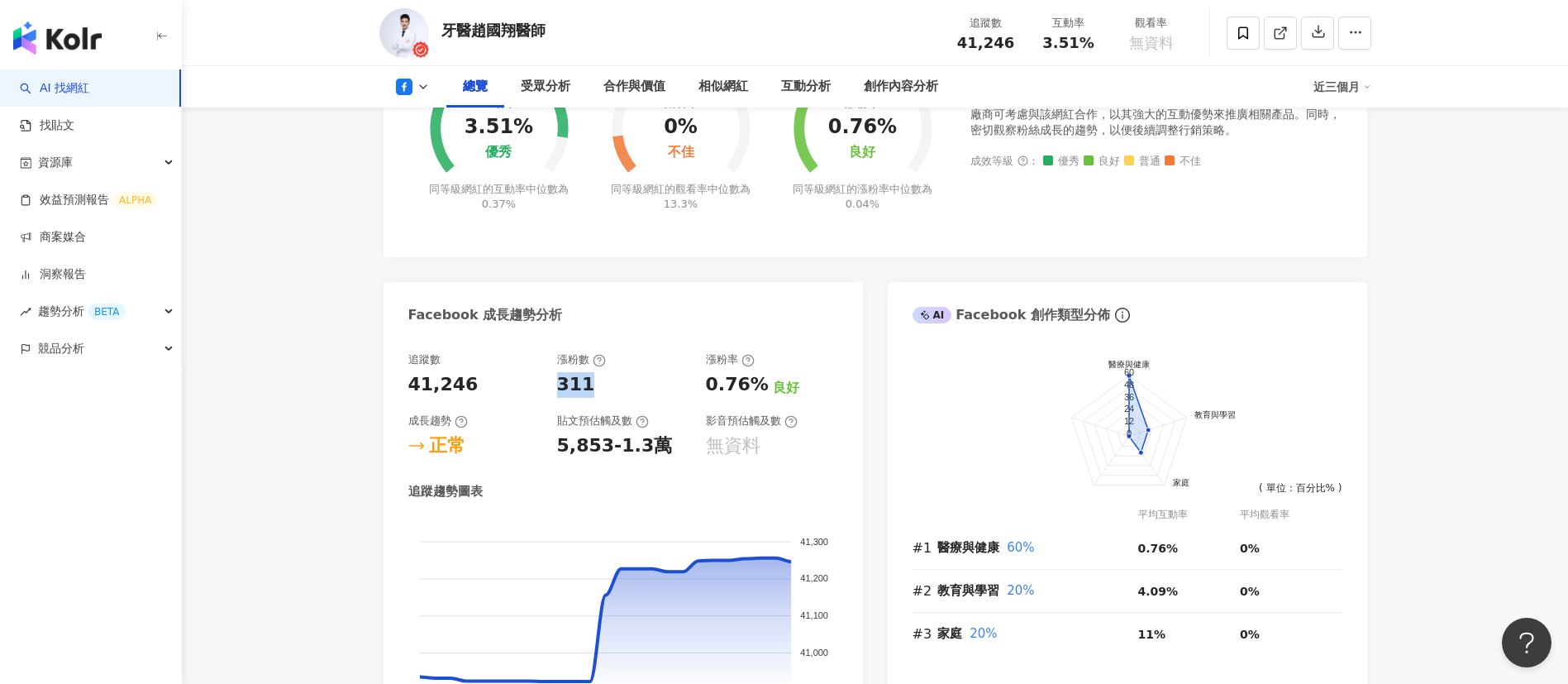
drag, startPoint x: 588, startPoint y: 390, endPoint x: 548, endPoint y: 387, distance: 40.1
click at [548, 387] on div "追蹤數 41,246 漲粉數 311 漲粉率 0.76% 良好 成長趨勢 正常 貼文預估觸及數 5,853-1.3萬 影音預估觸及數 無資料" at bounding box center [622, 404] width 430 height 106
copy div "漲粉數 311"
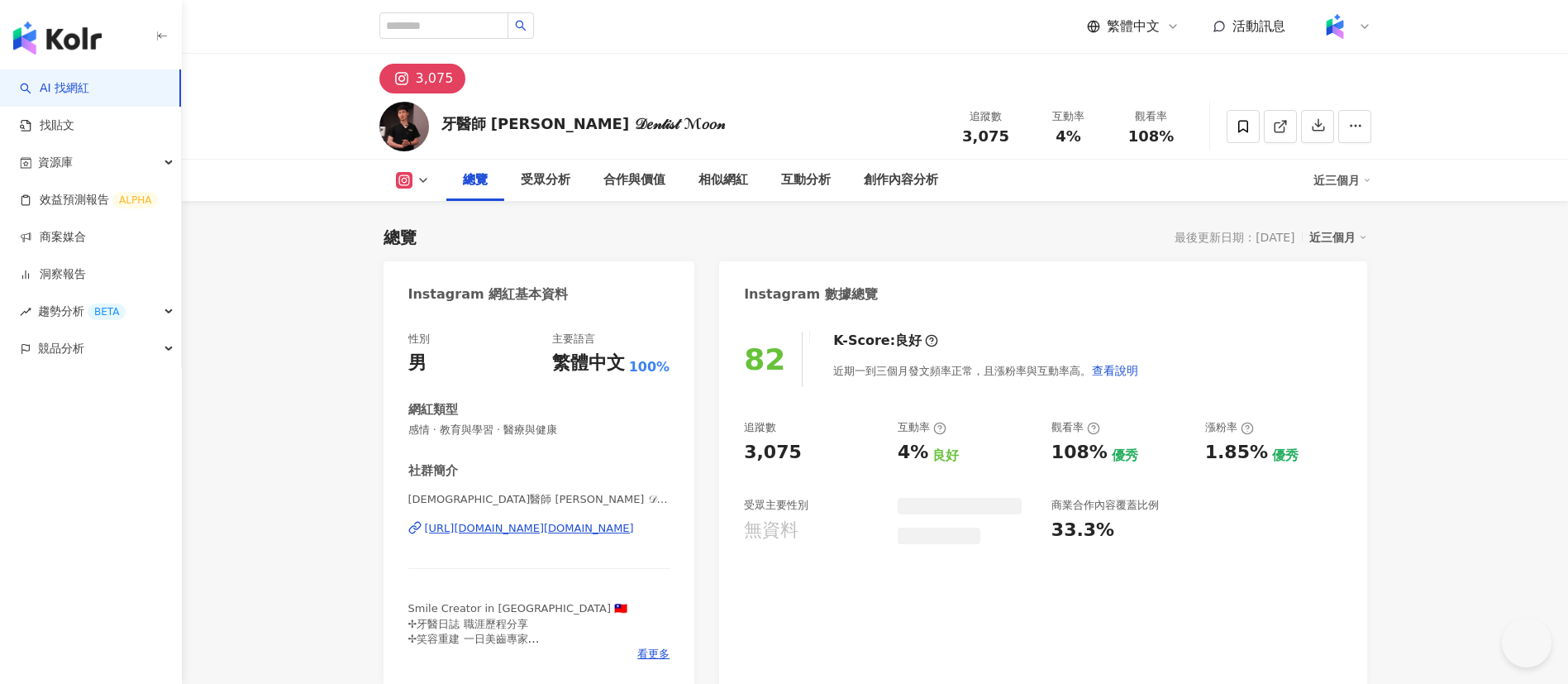
click at [730, 98] on div "牙醫師 [PERSON_NAME] 𝒟𝑒𝓃𝓉𝒾𝓈𝓉 ℳ𝑜𝑜𝓃 追蹤數 3,075 互動率 4% 觀看率 108%" at bounding box center [875, 126] width 1058 height 65
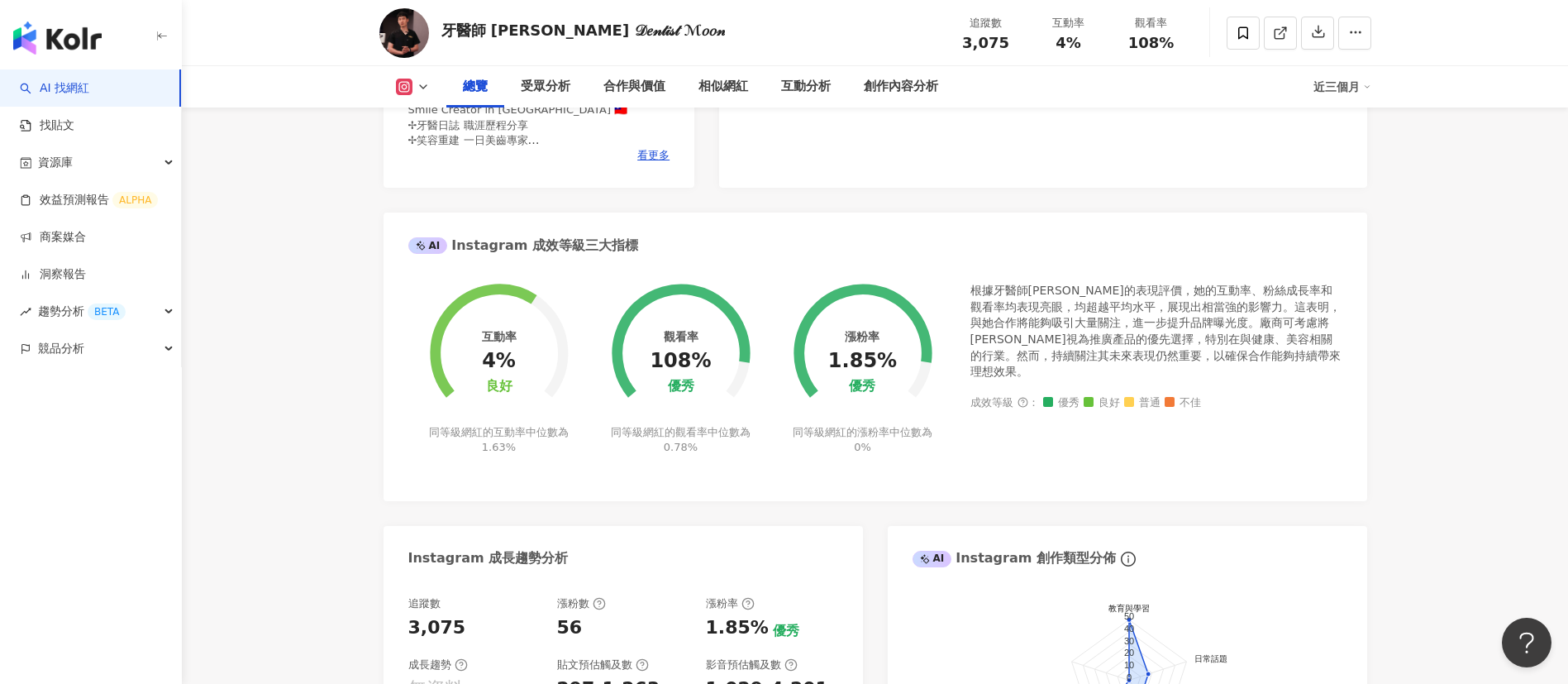
scroll to position [714, 0]
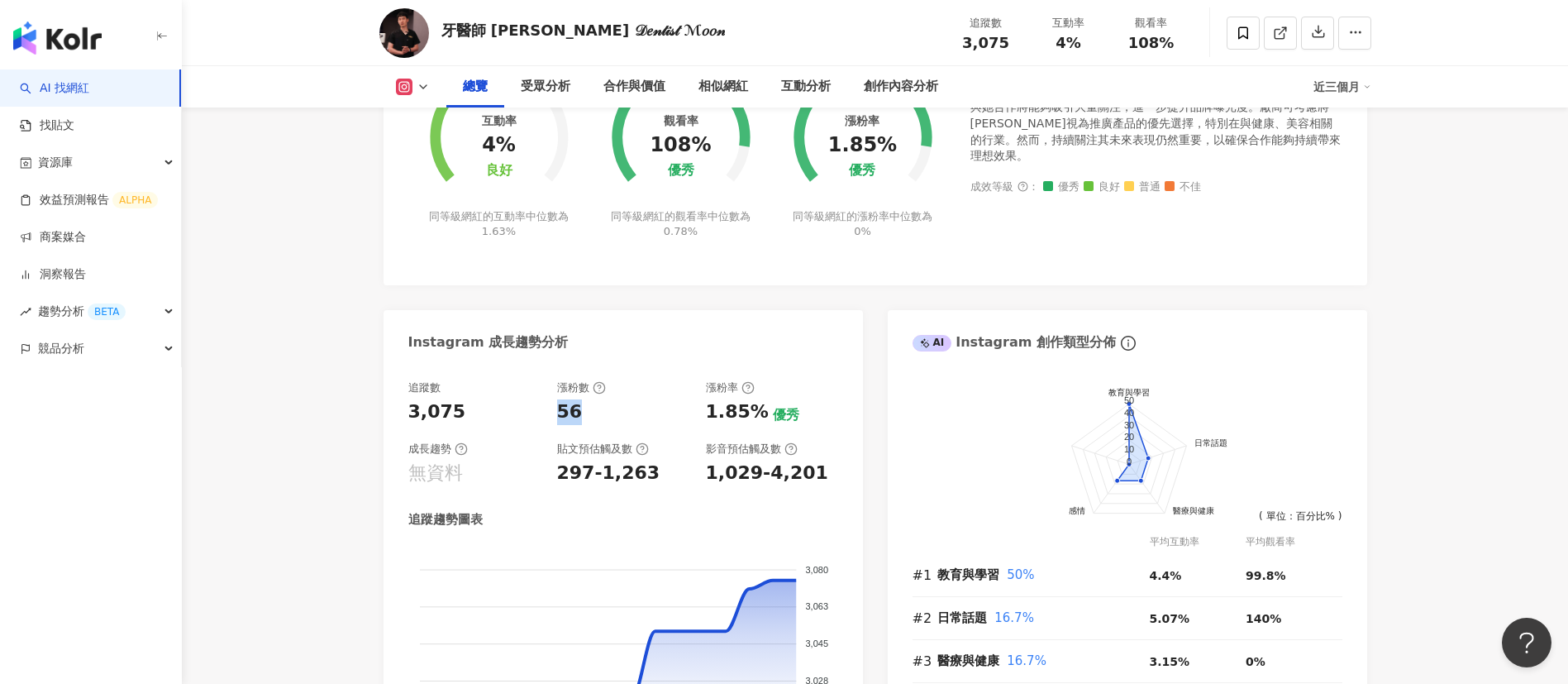
drag, startPoint x: 575, startPoint y: 414, endPoint x: 548, endPoint y: 413, distance: 27.0
click at [548, 413] on div "追蹤數 3,075 漲粉數 56 漲粉率 1.85% 優秀 成長趨勢 無資料 貼文預估觸及數 297-1,263 影音預估觸及數 1,029-4,201" at bounding box center [622, 432] width 430 height 106
copy div "漲粉數 56"
click at [575, 399] on div "56" at bounding box center [570, 412] width 25 height 25
drag, startPoint x: 577, startPoint y: 414, endPoint x: 561, endPoint y: 414, distance: 16.0
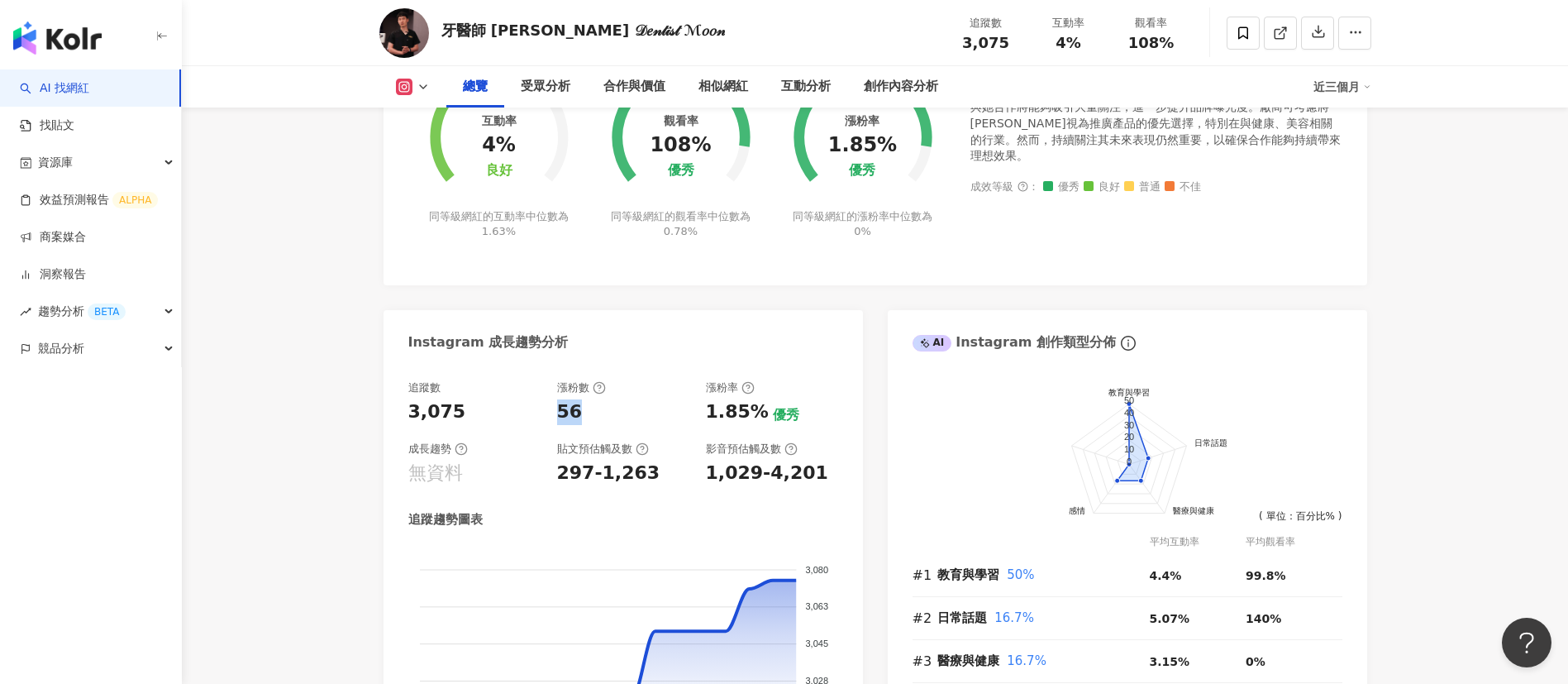
click at [561, 414] on div "56" at bounding box center [570, 412] width 25 height 25
copy div "56"
